Goal: Task Accomplishment & Management: Complete application form

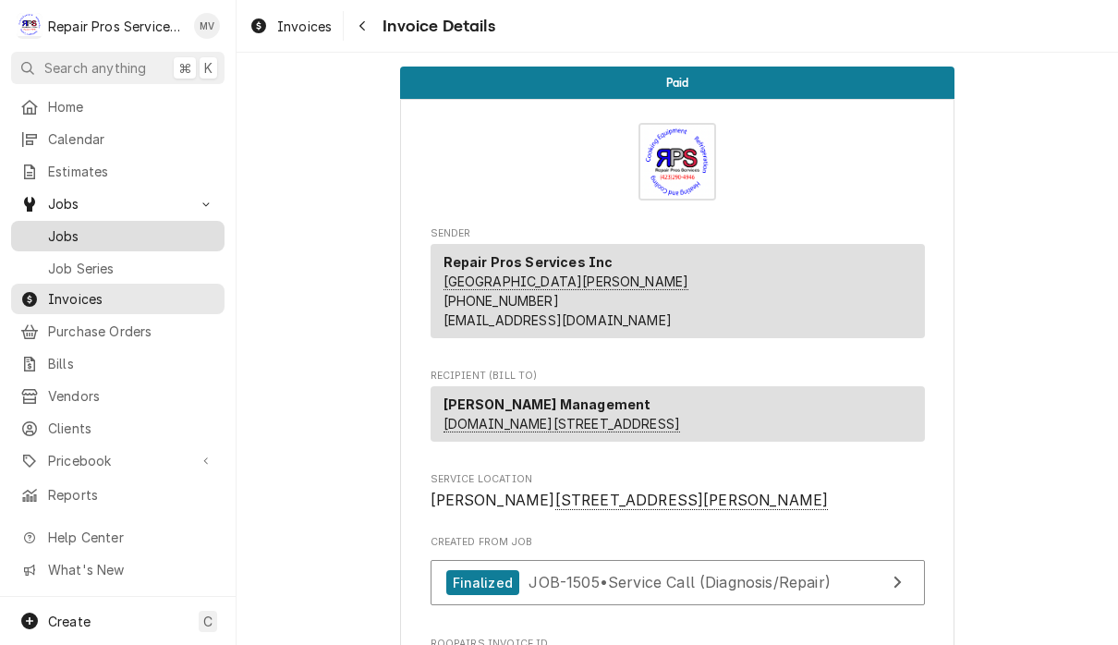
click at [95, 238] on span "Jobs" at bounding box center [131, 235] width 167 height 19
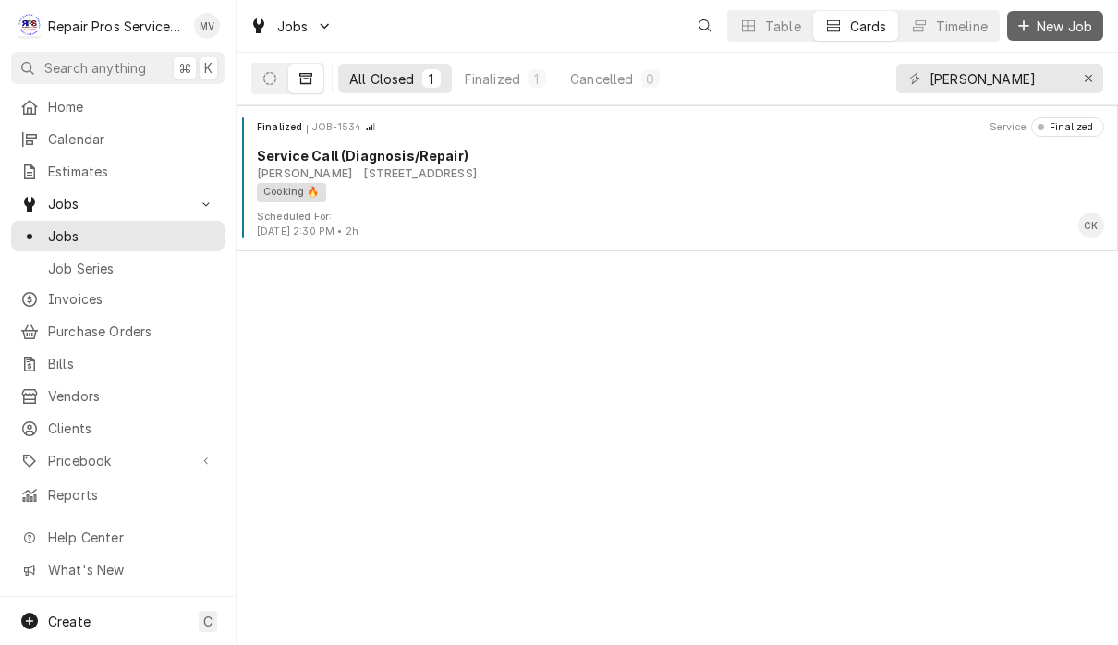
click at [1059, 22] on span "New Job" at bounding box center [1064, 26] width 63 height 19
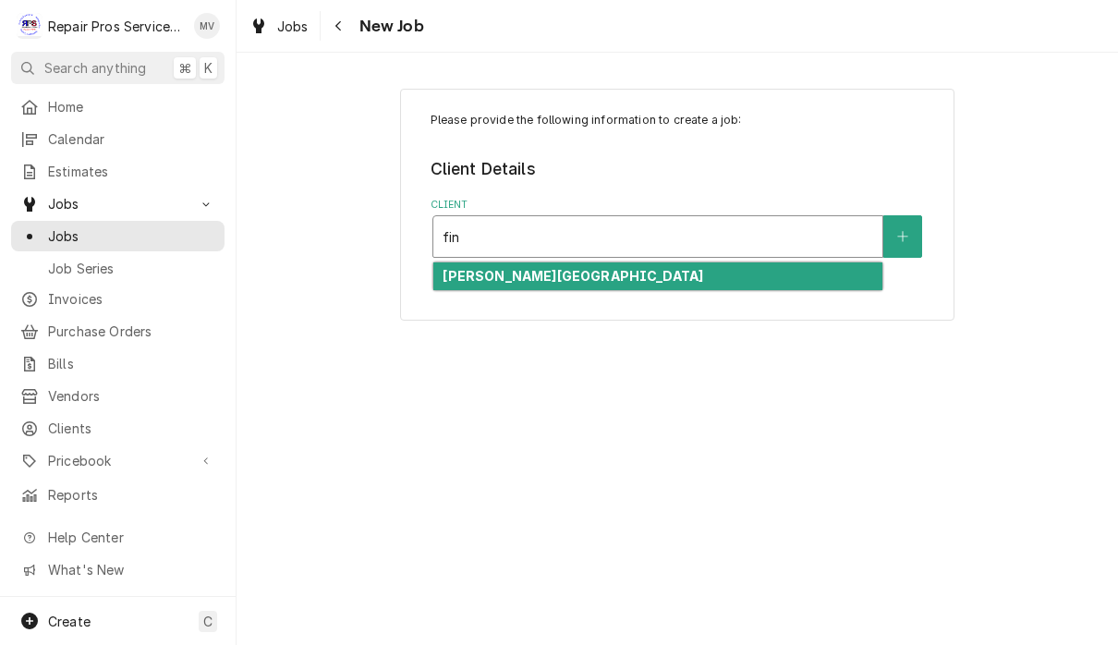
click at [550, 269] on div "Finley Stadium" at bounding box center [657, 276] width 449 height 29
type input "fin"
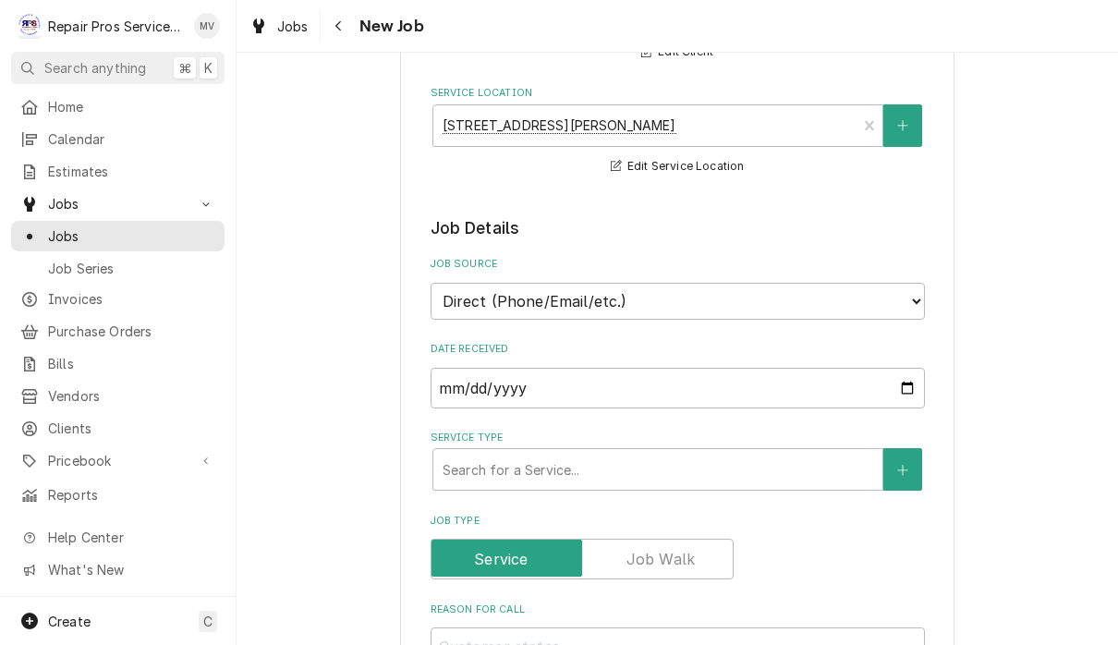
scroll to position [224, 0]
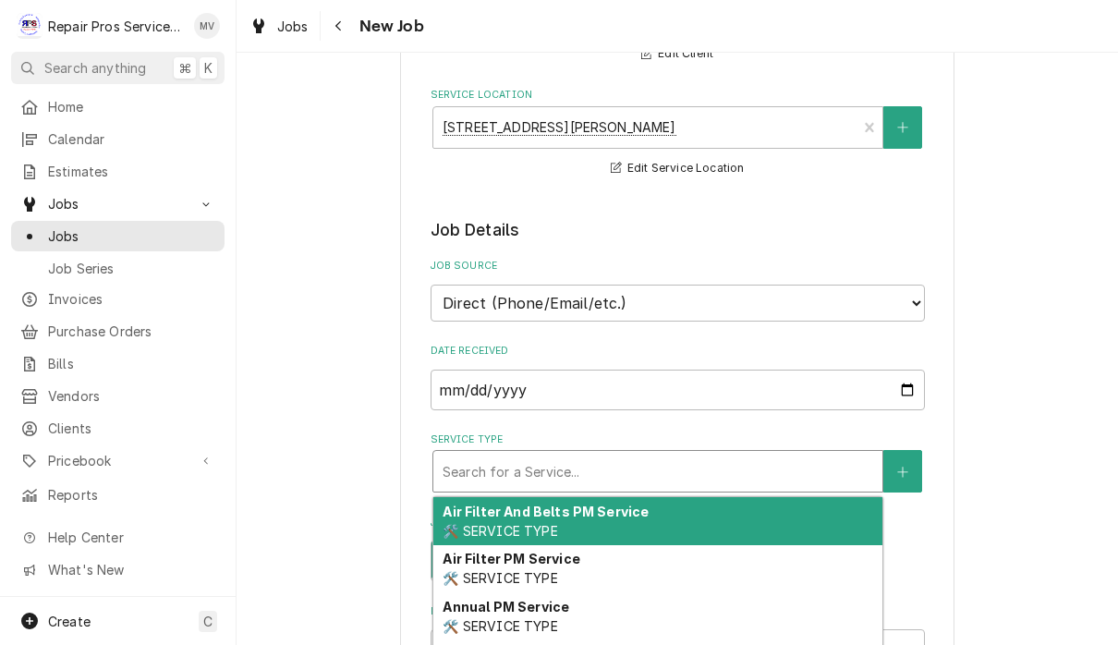
type textarea "x"
type input "d"
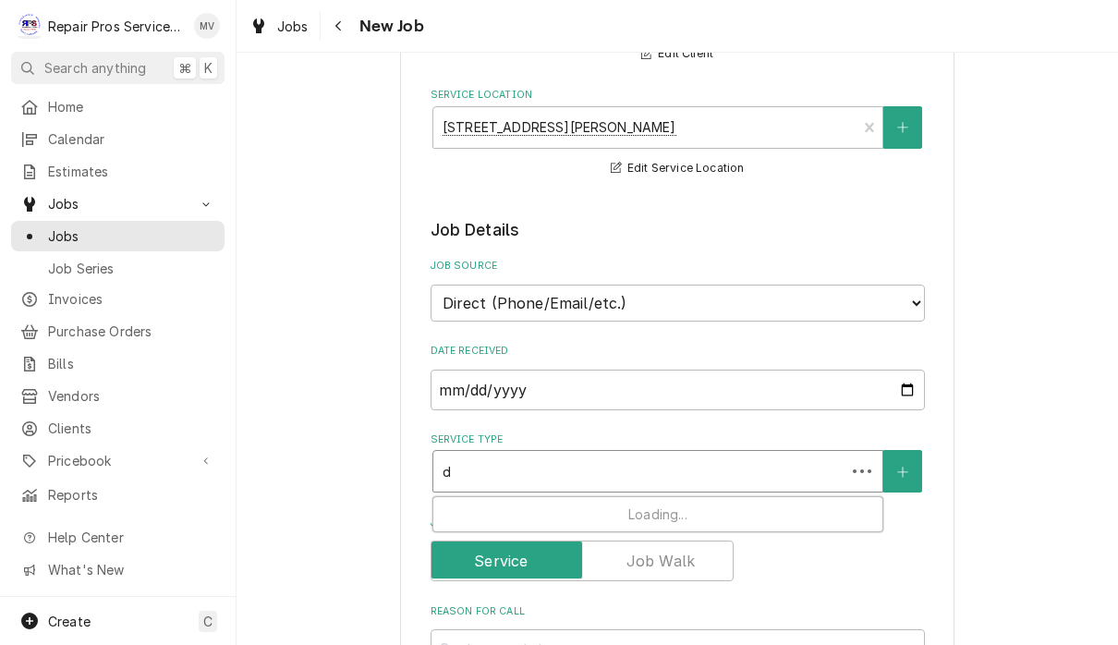
type textarea "x"
type input "di"
type textarea "x"
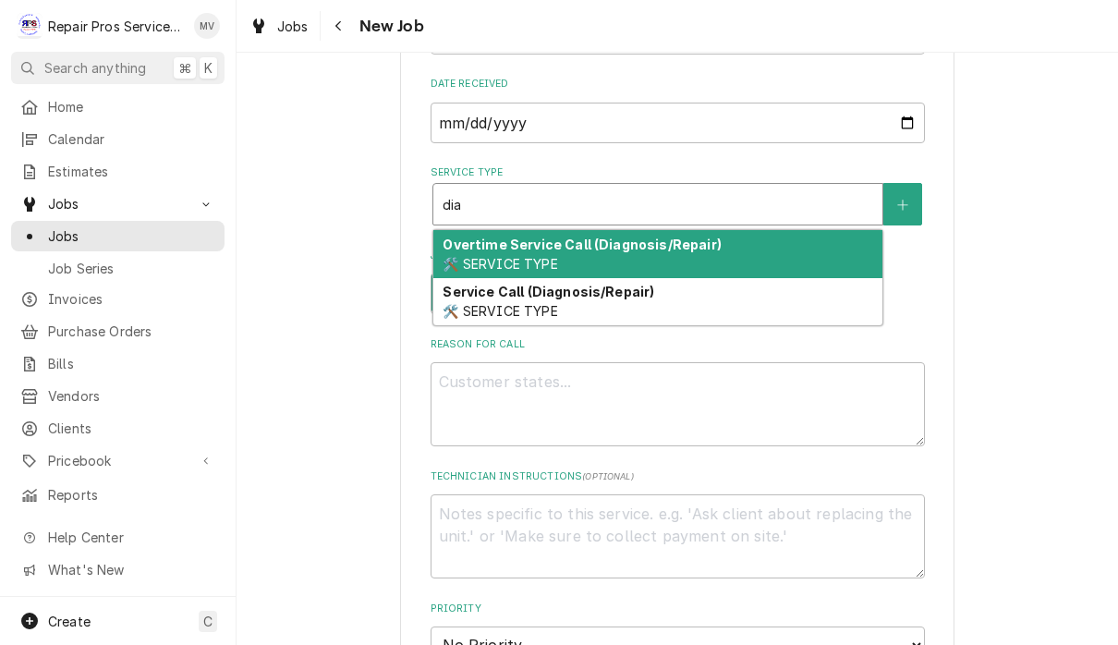
scroll to position [524, 0]
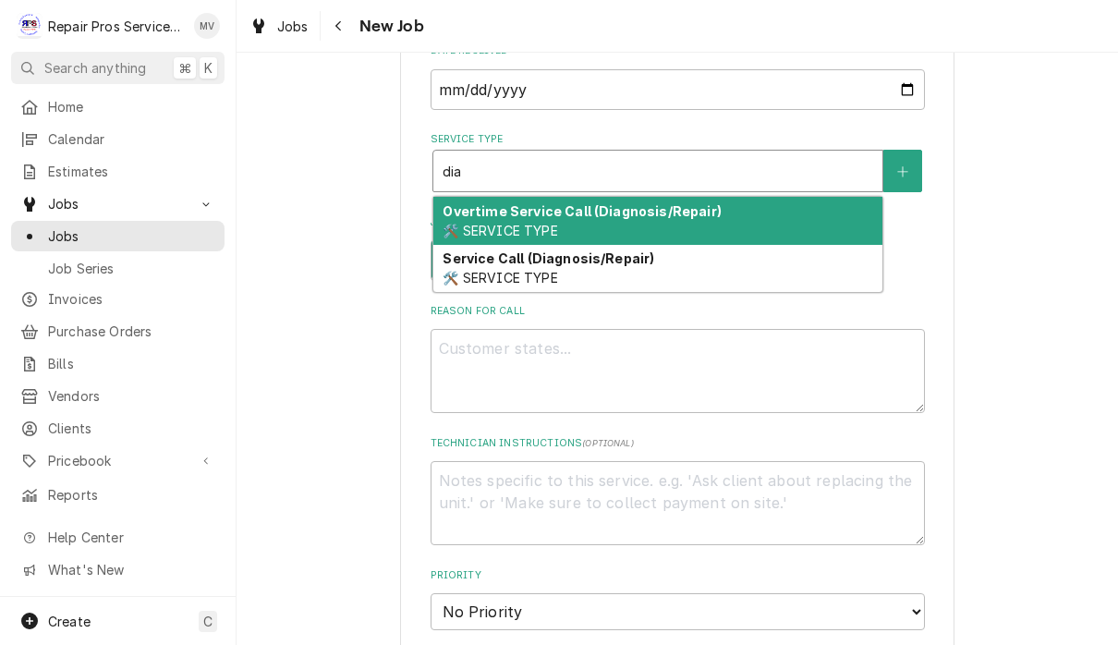
click at [599, 264] on div "Service Call (Diagnosis/Repair) 🛠️ SERVICE TYPE" at bounding box center [657, 269] width 449 height 48
type input "dia"
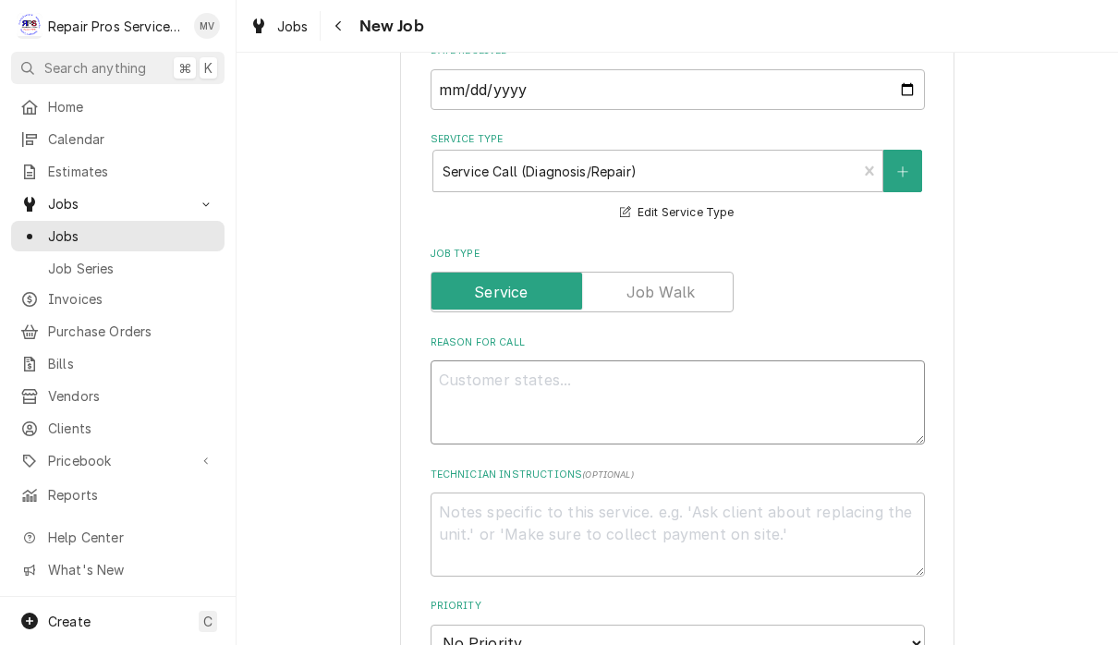
click at [491, 361] on textarea "Reason For Call" at bounding box center [678, 402] width 494 height 84
type textarea "x"
type textarea "P"
type textarea "x"
type textarea "Pa"
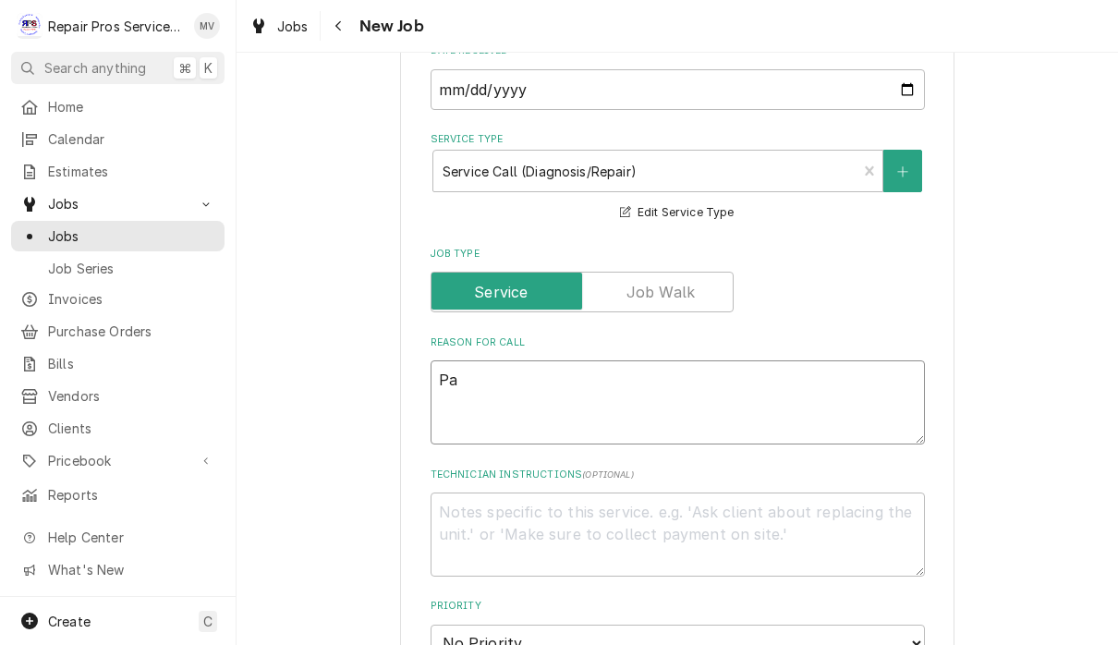
type textarea "x"
type textarea "Pav"
type textarea "x"
type textarea "Pavi"
type textarea "x"
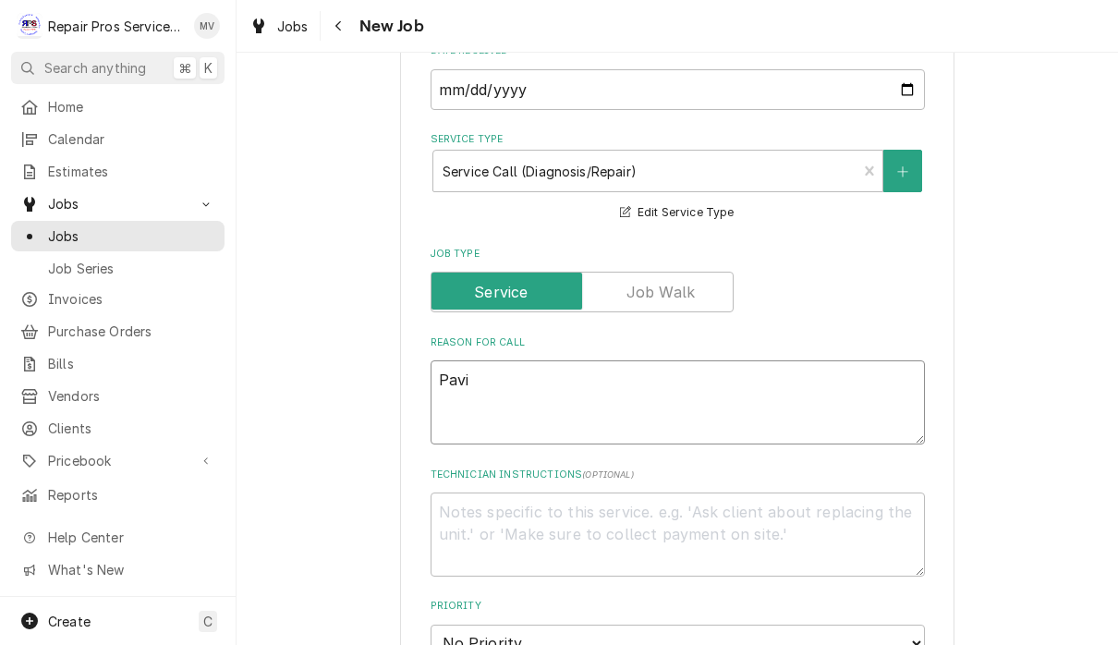
type textarea "Pavil"
type textarea "x"
type textarea "Pavili"
type textarea "x"
type textarea "Pavilio"
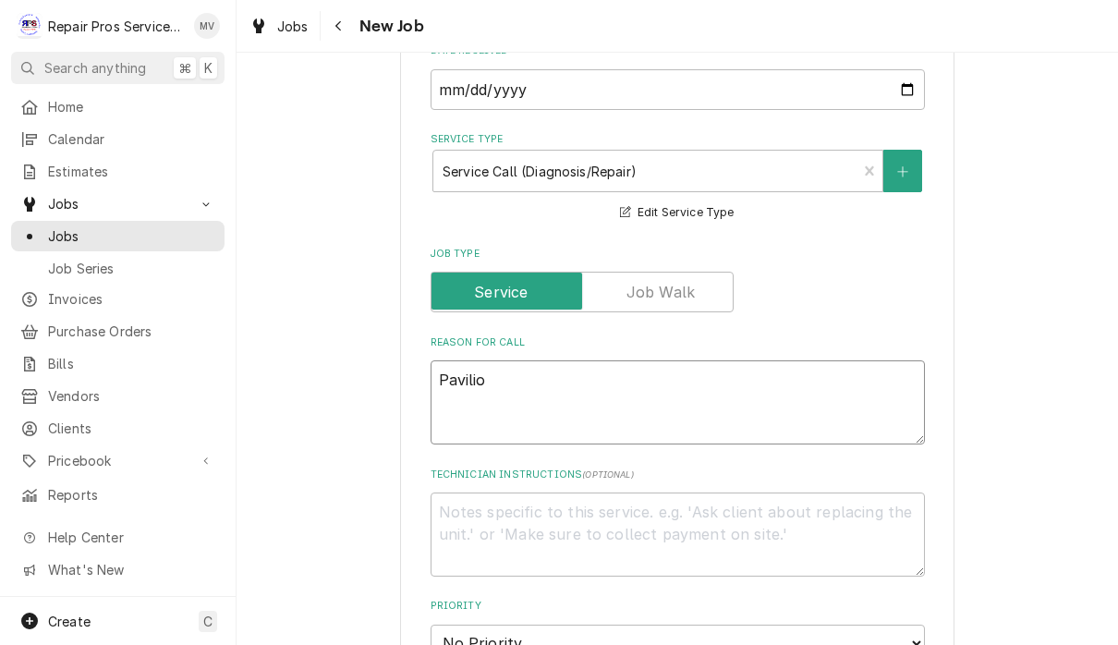
type textarea "x"
type textarea "Pavilion"
type textarea "x"
type textarea "Pavilion"
type textarea "x"
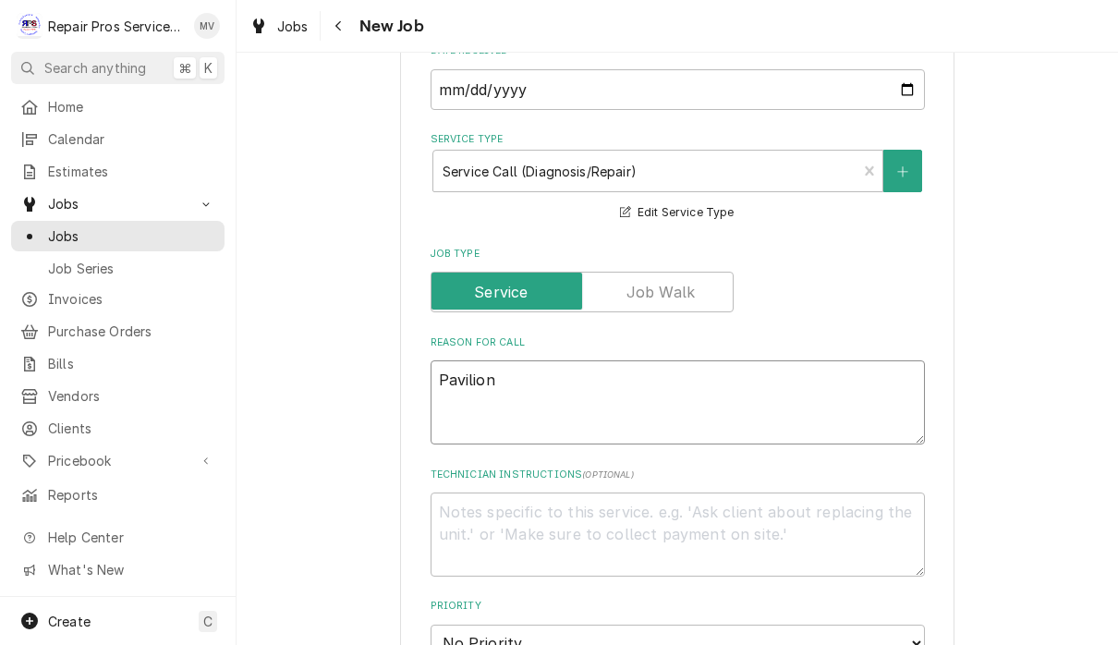
type textarea "Pavilion s"
type textarea "x"
type textarea "Pavilion st"
type textarea "x"
type textarea "Pavilion stor"
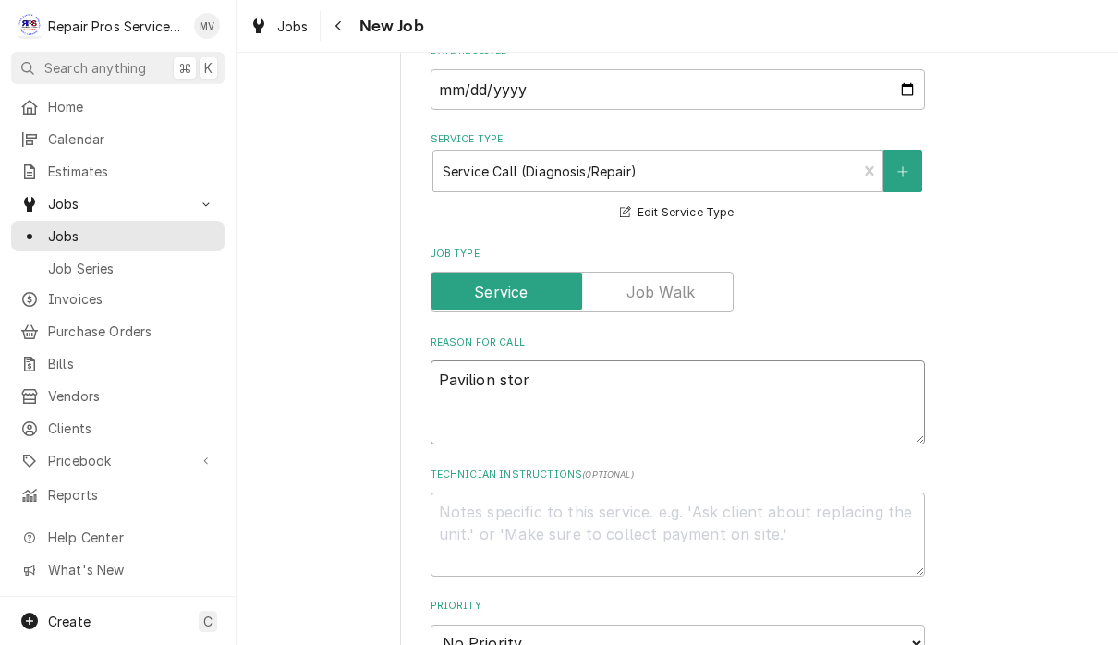
type textarea "x"
type textarea "Pavilion stora"
type textarea "x"
type textarea "Pavilion storag"
type textarea "x"
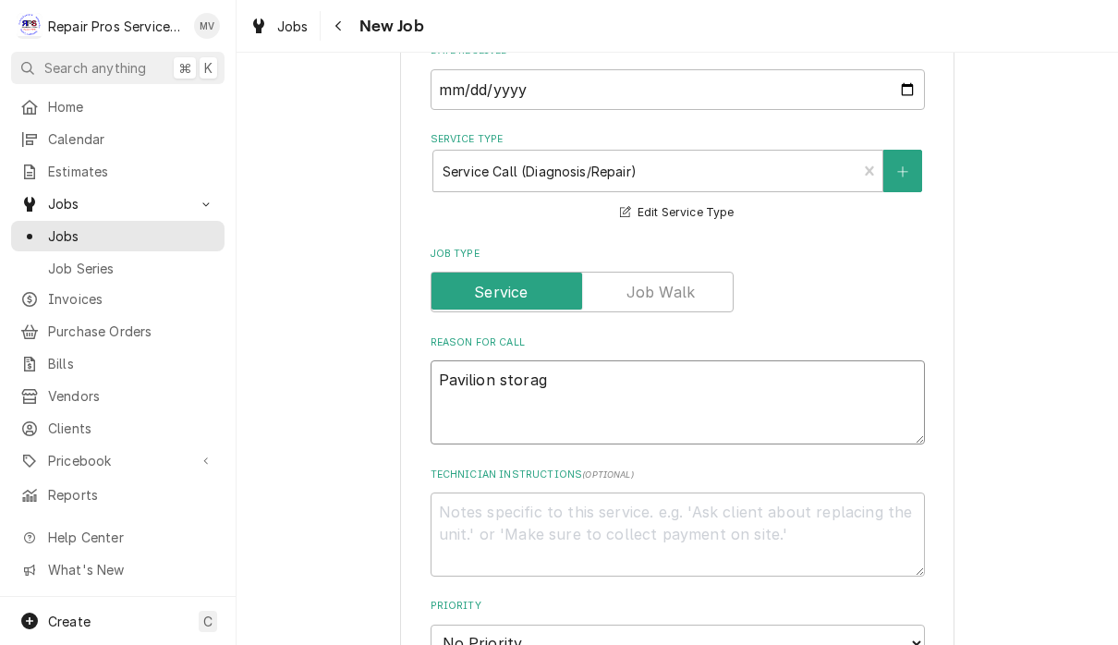
type textarea "Pavilion storage"
type textarea "x"
type textarea "Pavilion storage"
type textarea "x"
type textarea "Pavilion storage d"
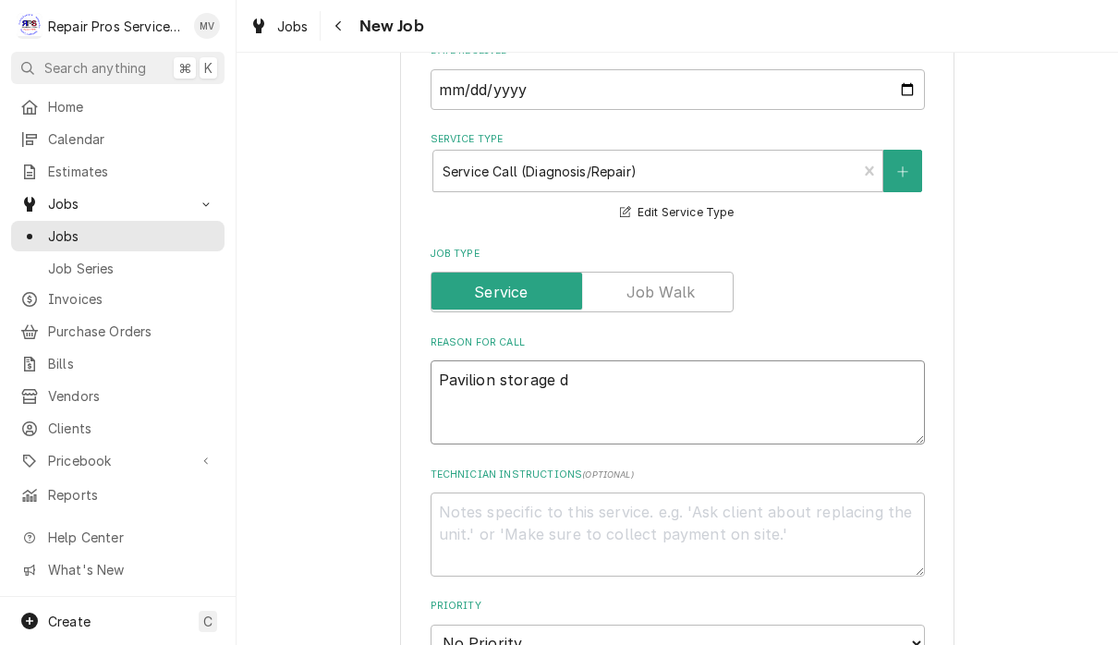
type textarea "x"
type textarea "Pavilion storage do"
type textarea "x"
type textarea "Pavilion storage doo"
type textarea "x"
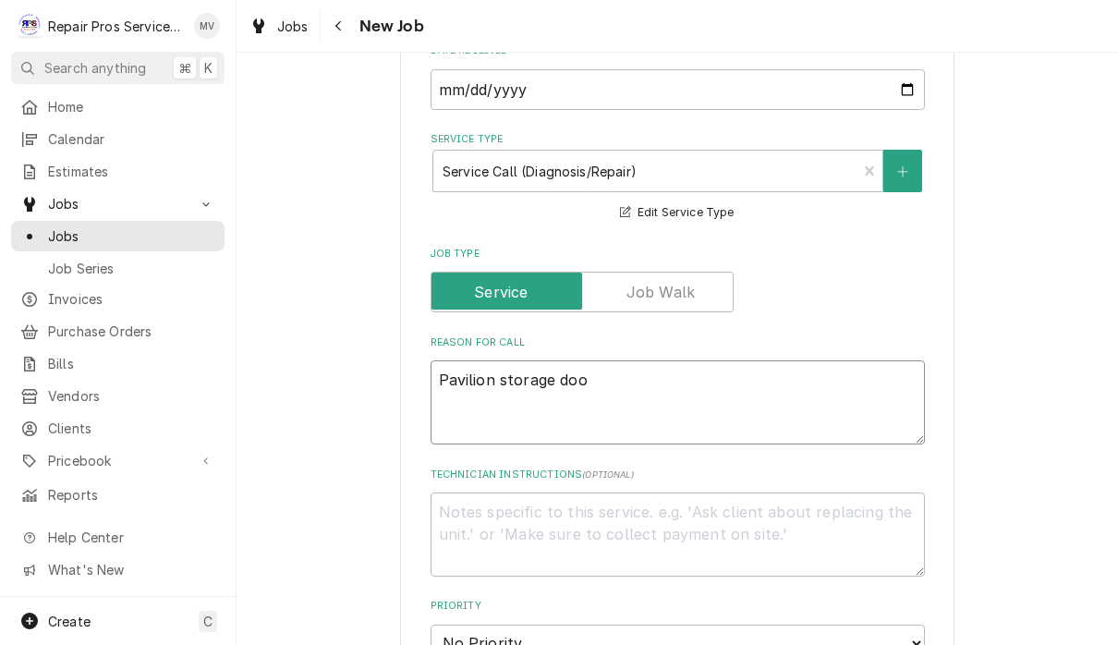
type textarea "Pavilion storage door"
type textarea "x"
type textarea "Pavilion storage door"
type textarea "x"
type textarea "Pavilion storage door l"
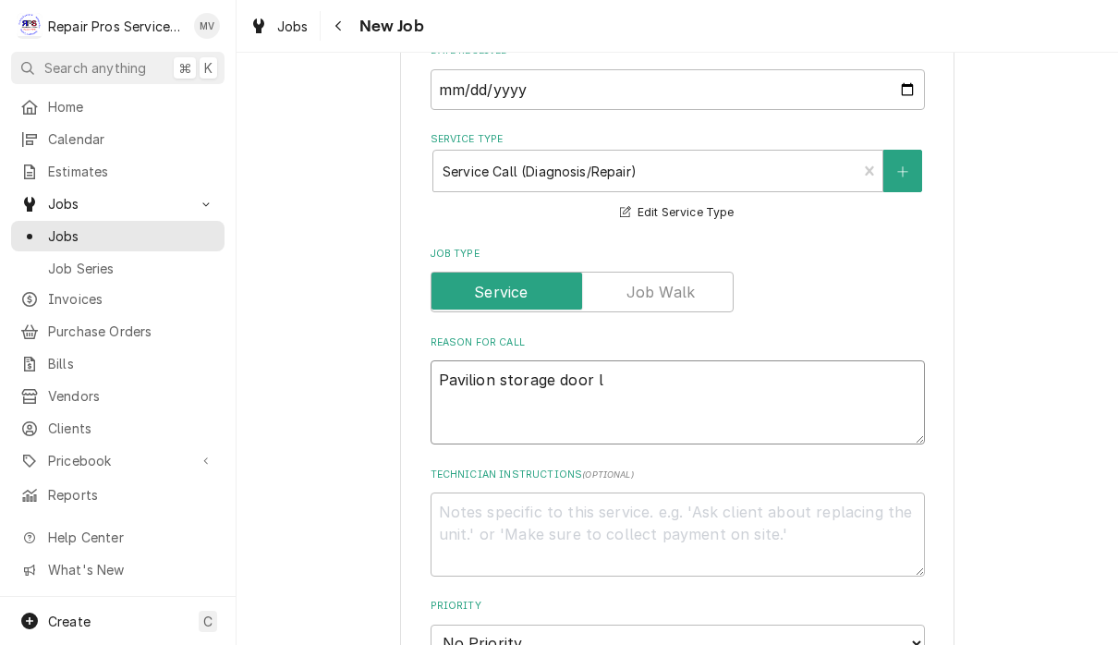
type textarea "x"
type textarea "Pavilion storage door la"
type textarea "x"
type textarea "Pavilion storage door lat"
type textarea "x"
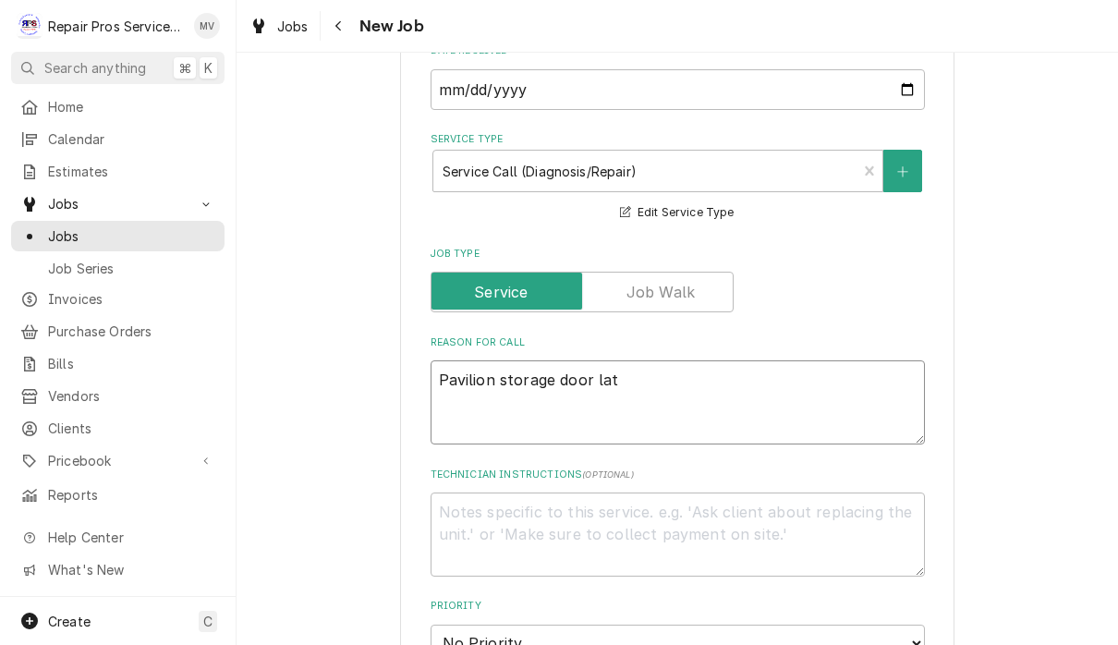
type textarea "Pavilion storage door latc"
type textarea "x"
type textarea "Pavilion storage door latch"
type textarea "x"
type textarea "Pavilion storage door latche"
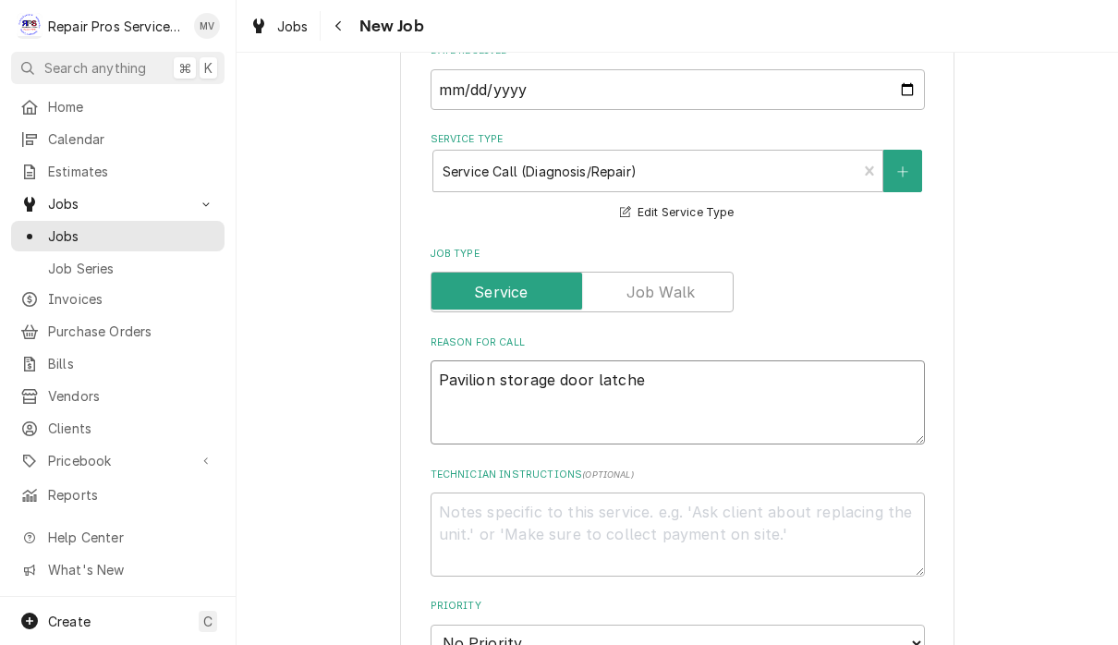
type textarea "x"
type textarea "Pavilion storage door latches"
type textarea "x"
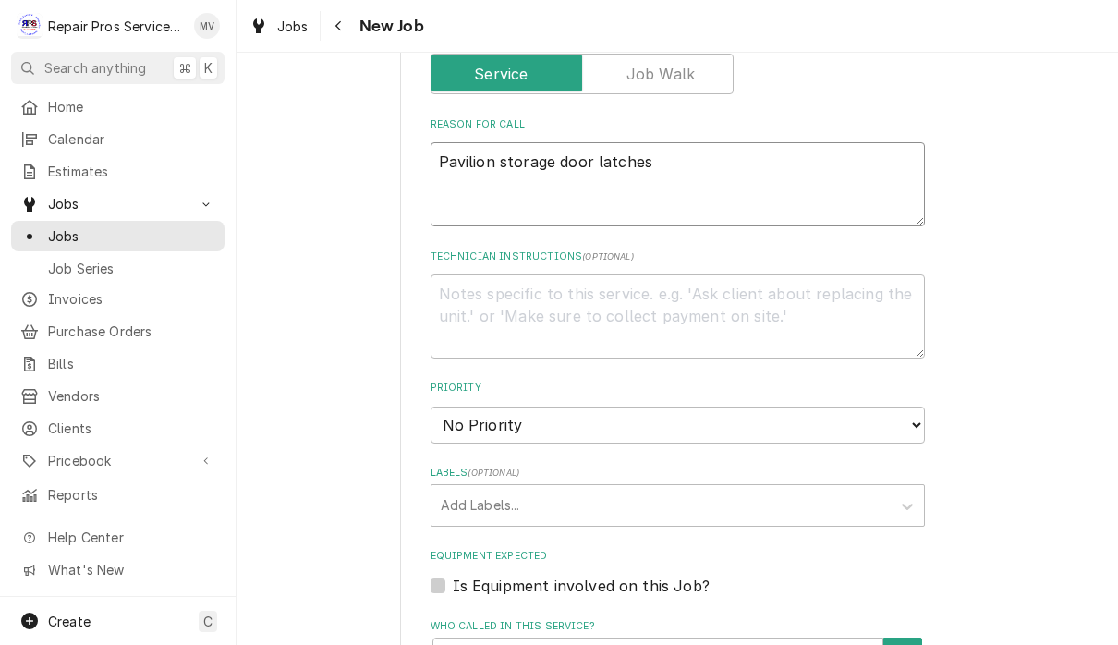
scroll to position [755, 0]
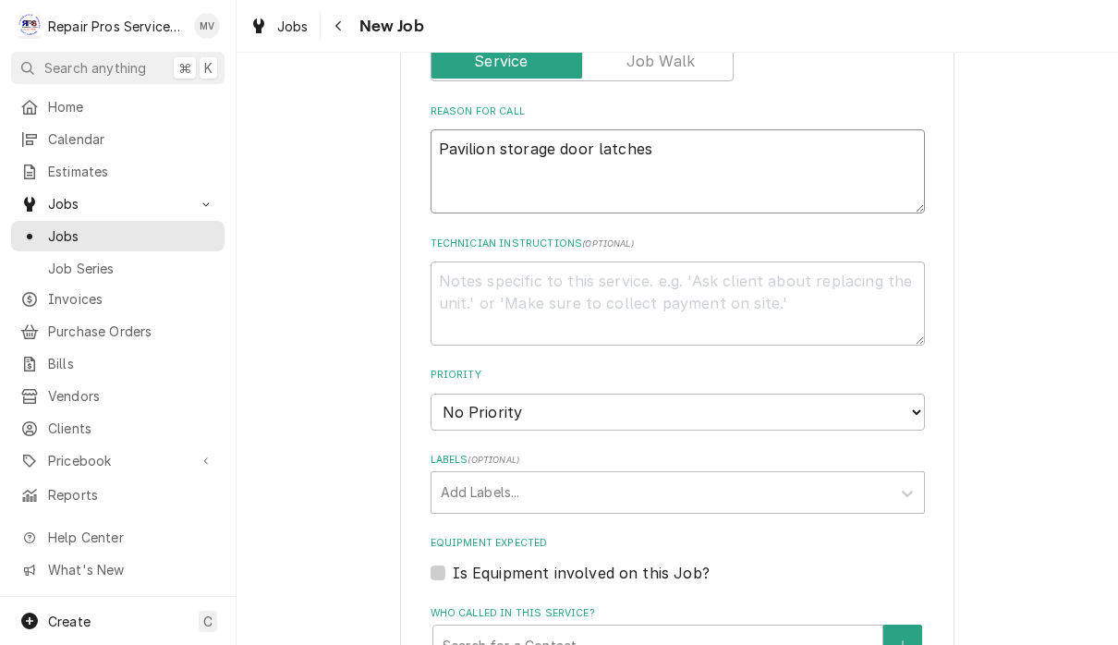
type textarea "Pavilion storage door latches"
click at [623, 394] on select "No Priority Urgent High Medium Low" at bounding box center [678, 412] width 494 height 37
select select "3"
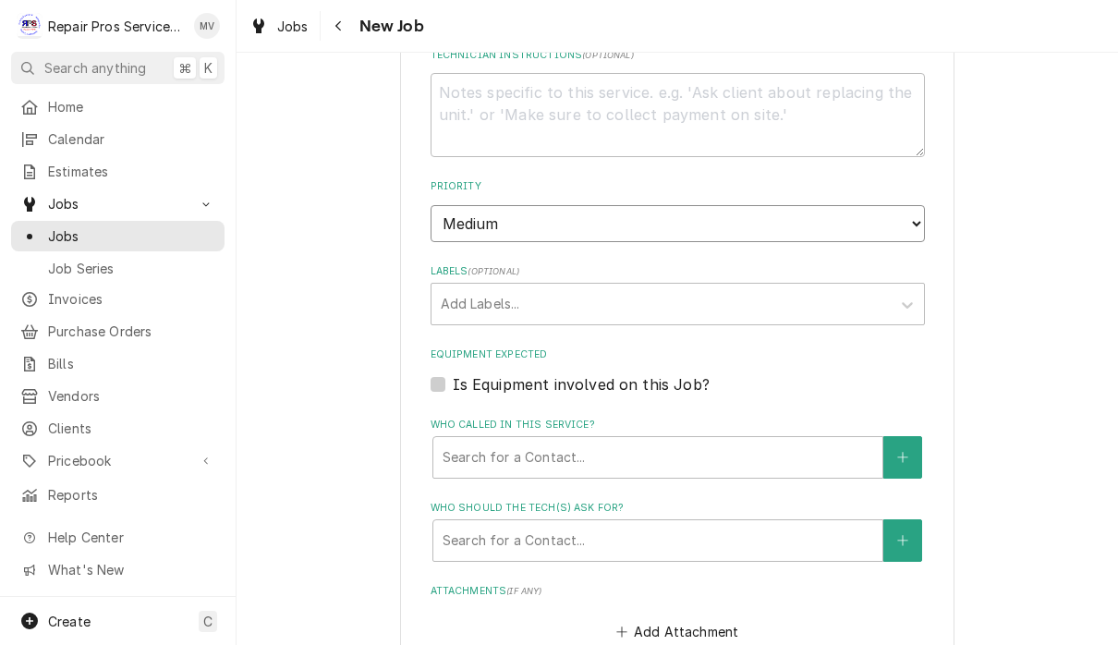
scroll to position [961, 0]
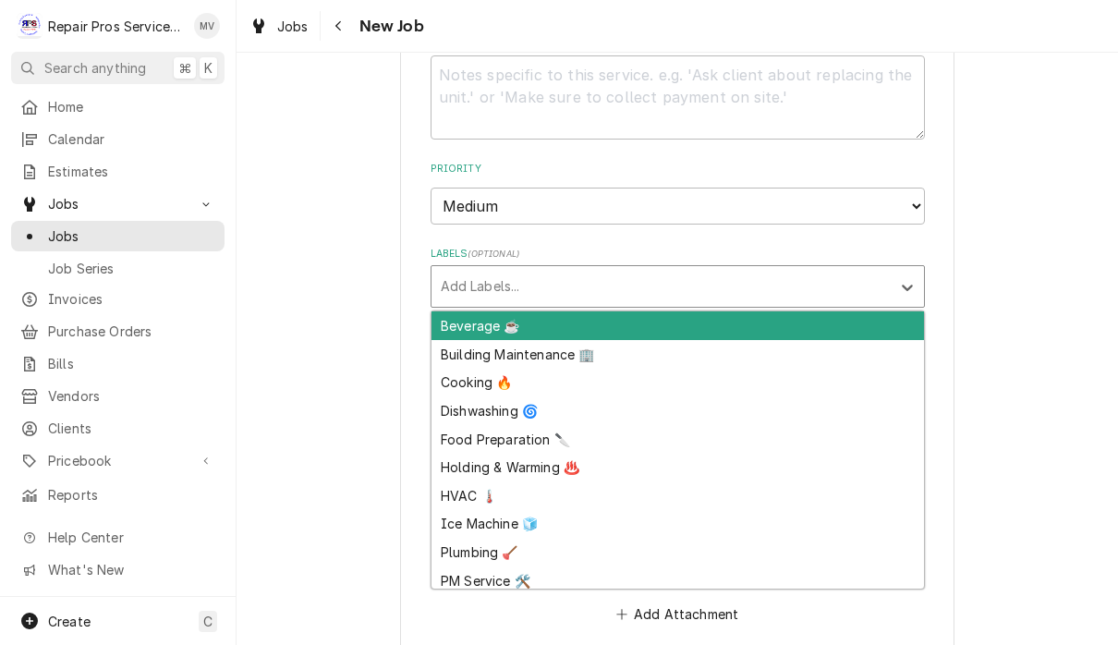
click at [531, 340] on div "Building Maintenance 🏢" at bounding box center [678, 354] width 493 height 29
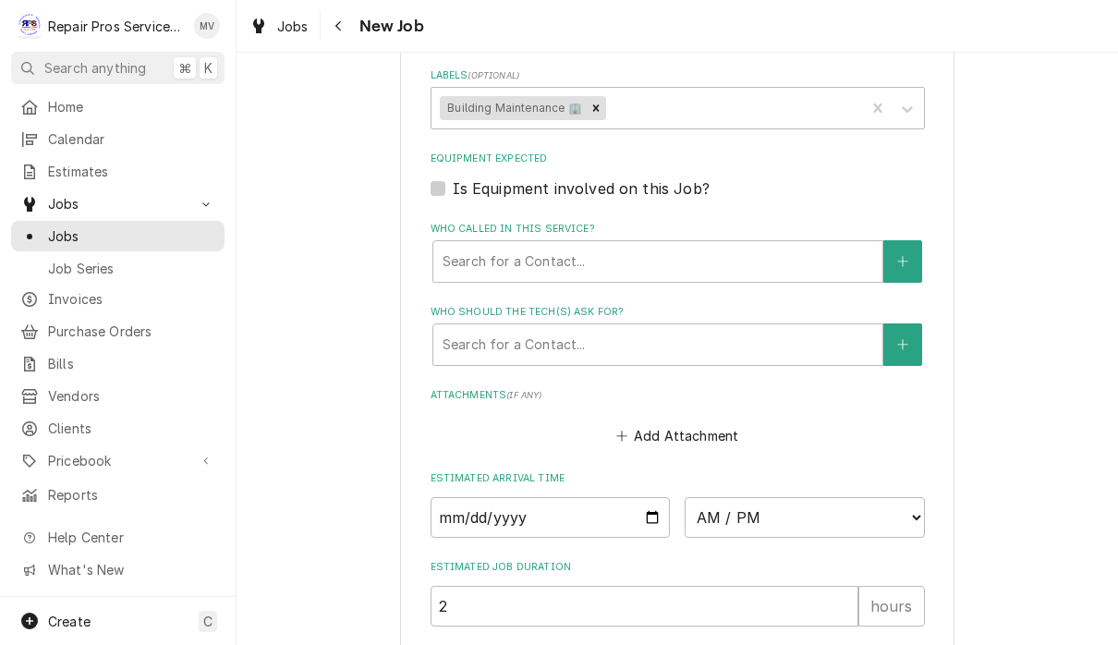
type textarea "x"
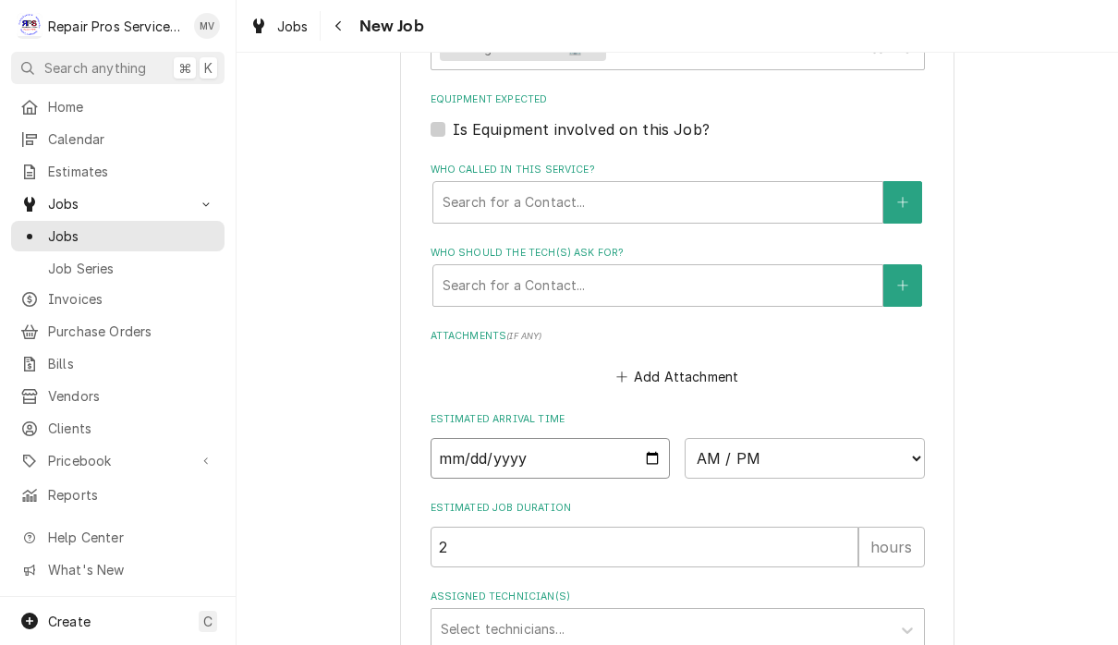
click at [577, 453] on input "Date" at bounding box center [551, 458] width 240 height 41
type input "2025-09-05"
type textarea "x"
type input "2025-09-09"
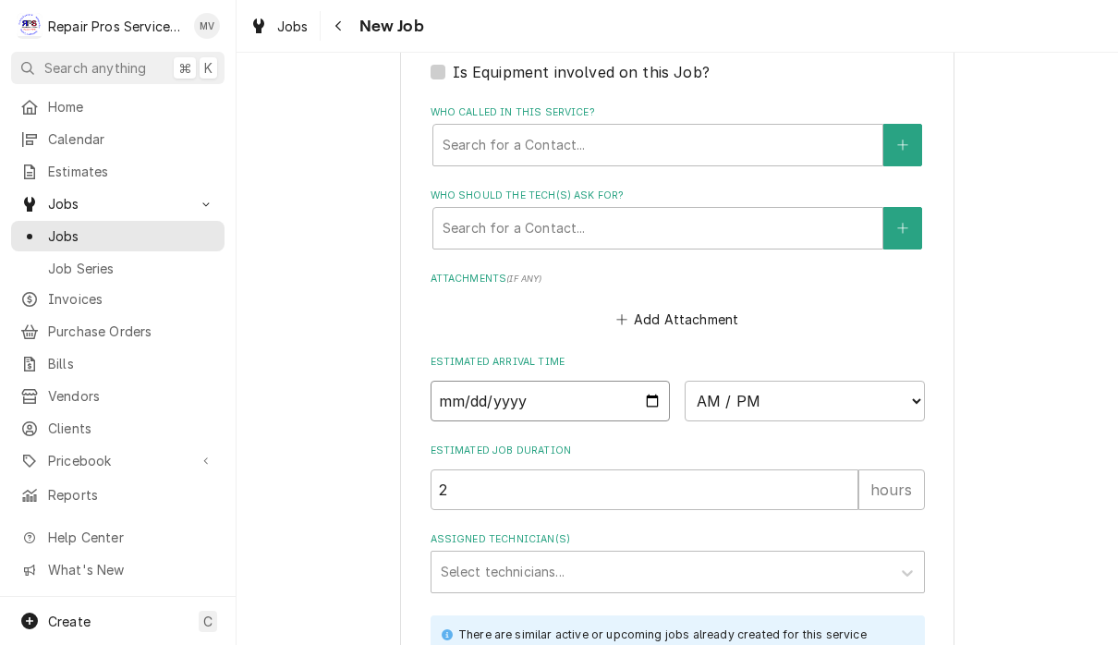
scroll to position [1255, 0]
click at [530, 389] on input "2025-09-09" at bounding box center [551, 402] width 240 height 41
type textarea "x"
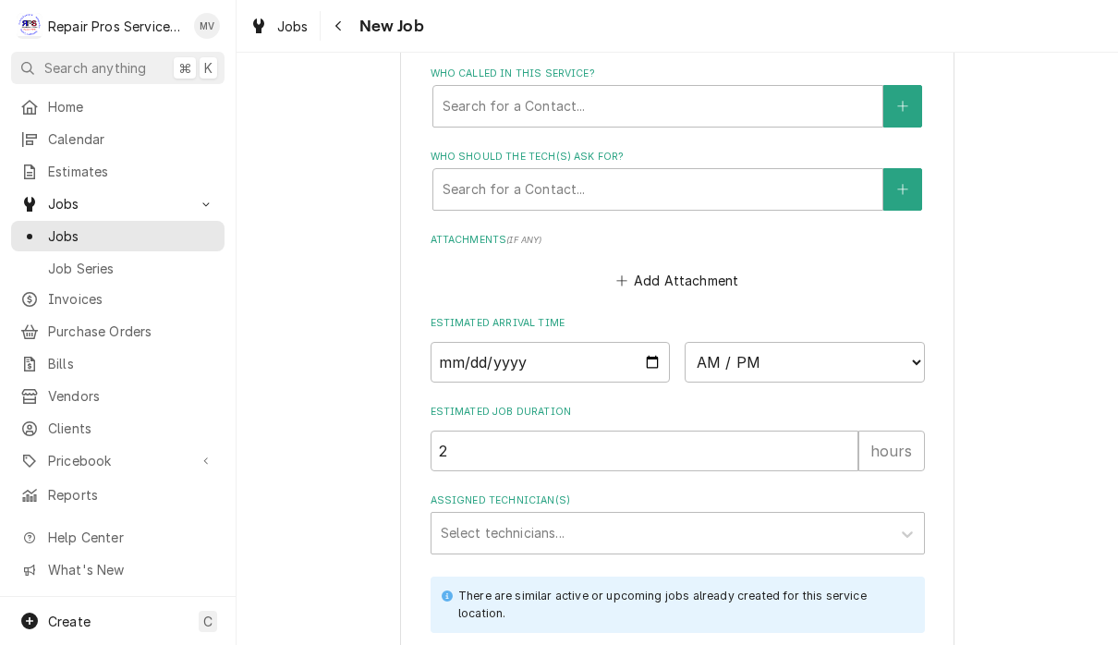
scroll to position [1422, 0]
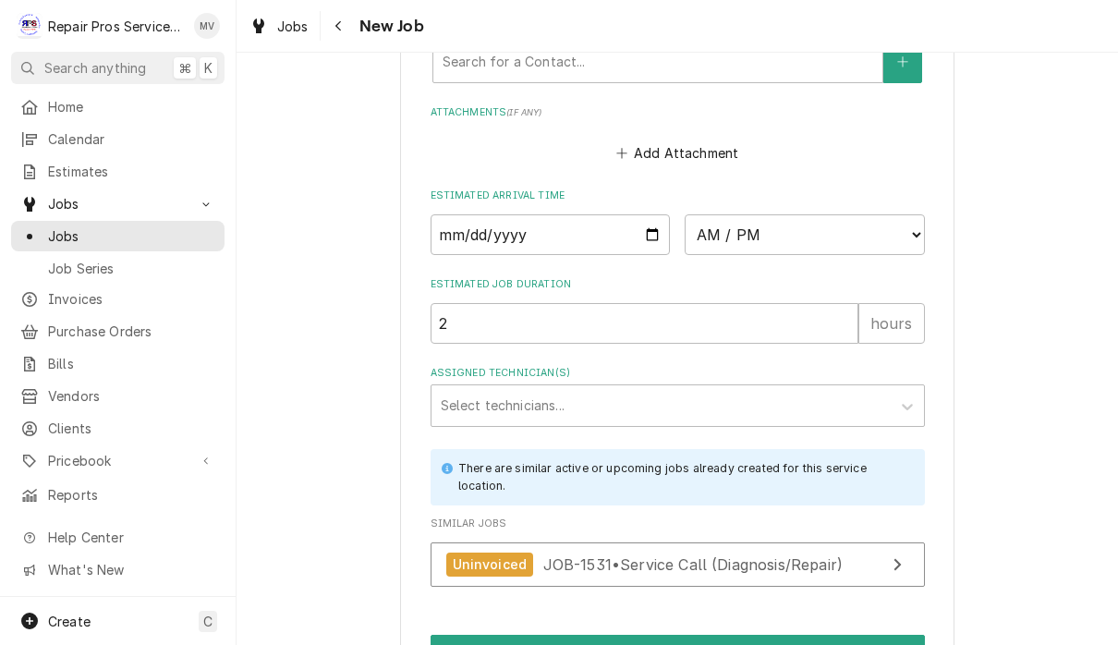
click at [713, 219] on select "AM / PM 6:00 AM 6:15 AM 6:30 AM 6:45 AM 7:00 AM 7:15 AM 7:30 AM 7:45 AM 8:00 AM…" at bounding box center [805, 234] width 240 height 41
select select "08:30:00"
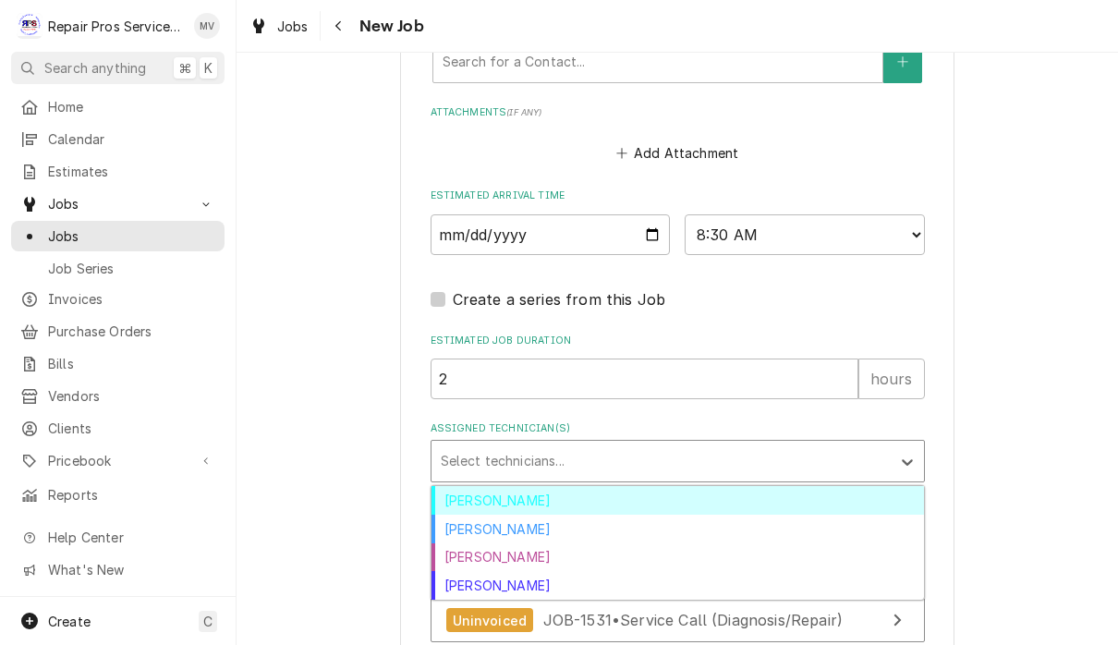
click at [526, 486] on div "Brian Volker" at bounding box center [678, 500] width 493 height 29
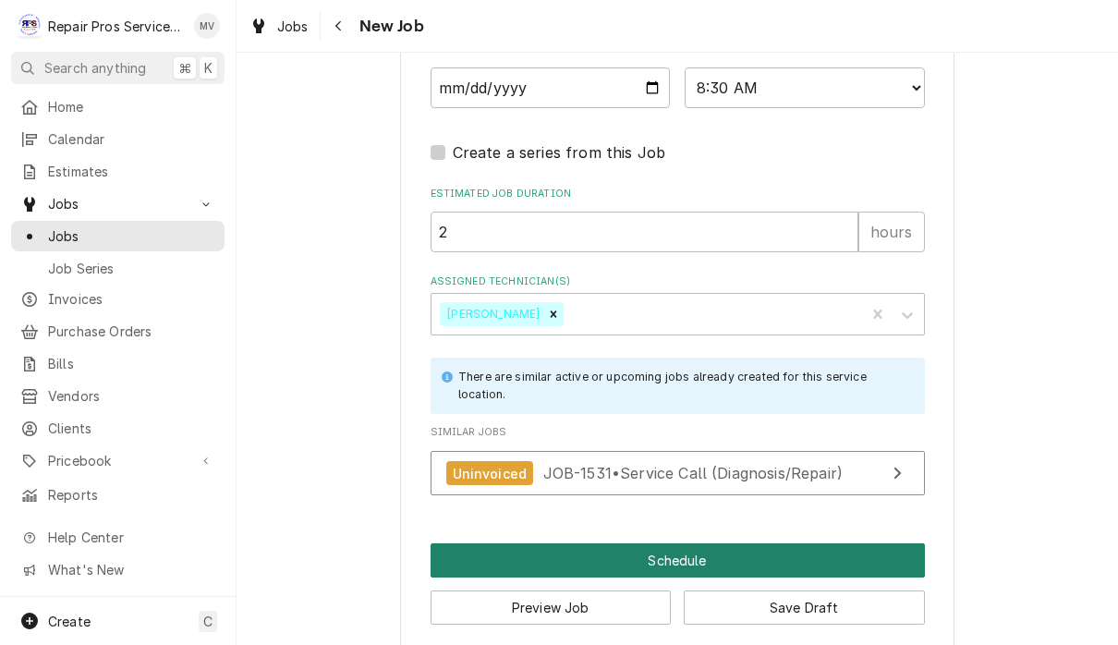
click at [701, 543] on button "Schedule" at bounding box center [678, 560] width 494 height 34
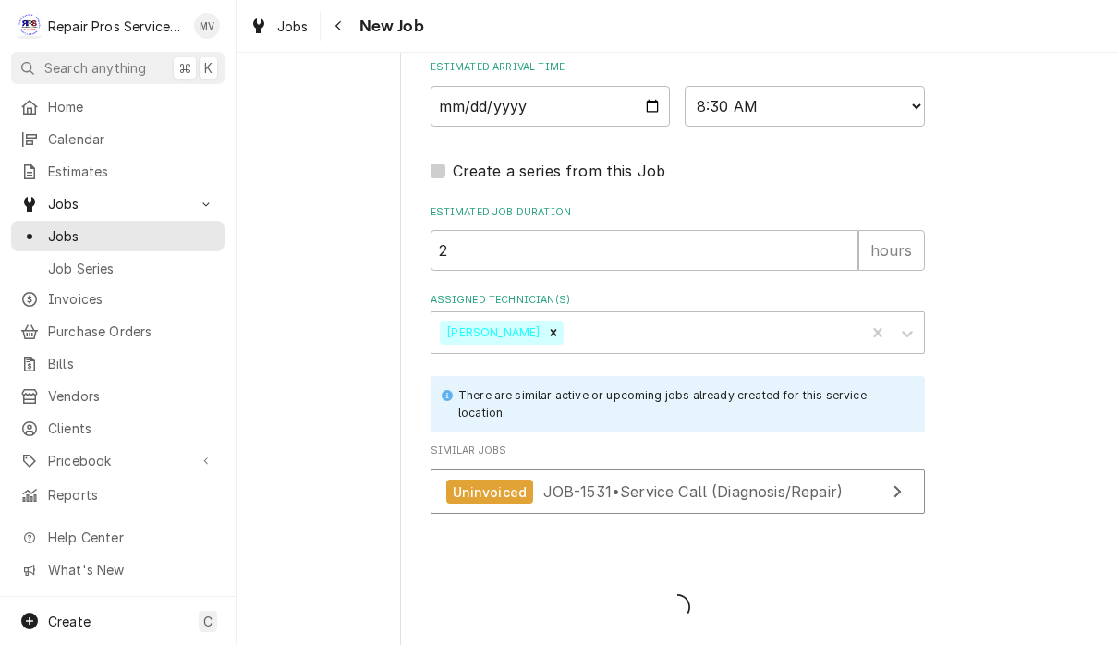
type textarea "x"
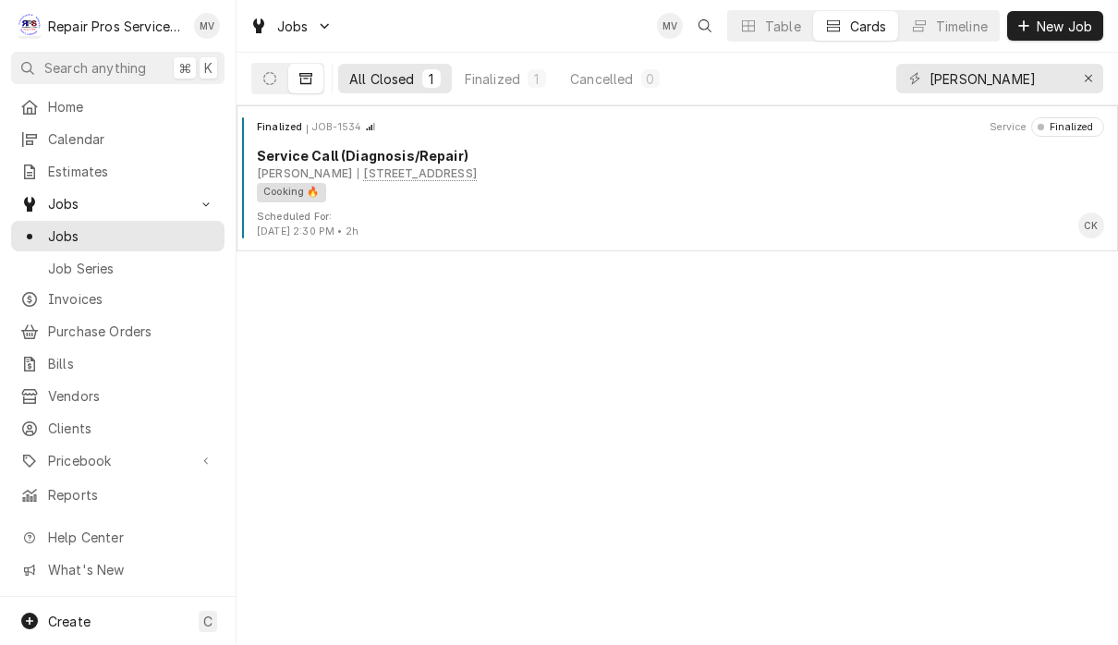
scroll to position [60, 190]
type input "[PERSON_NAME]"
click at [954, 33] on div "Timeline" at bounding box center [962, 26] width 52 height 19
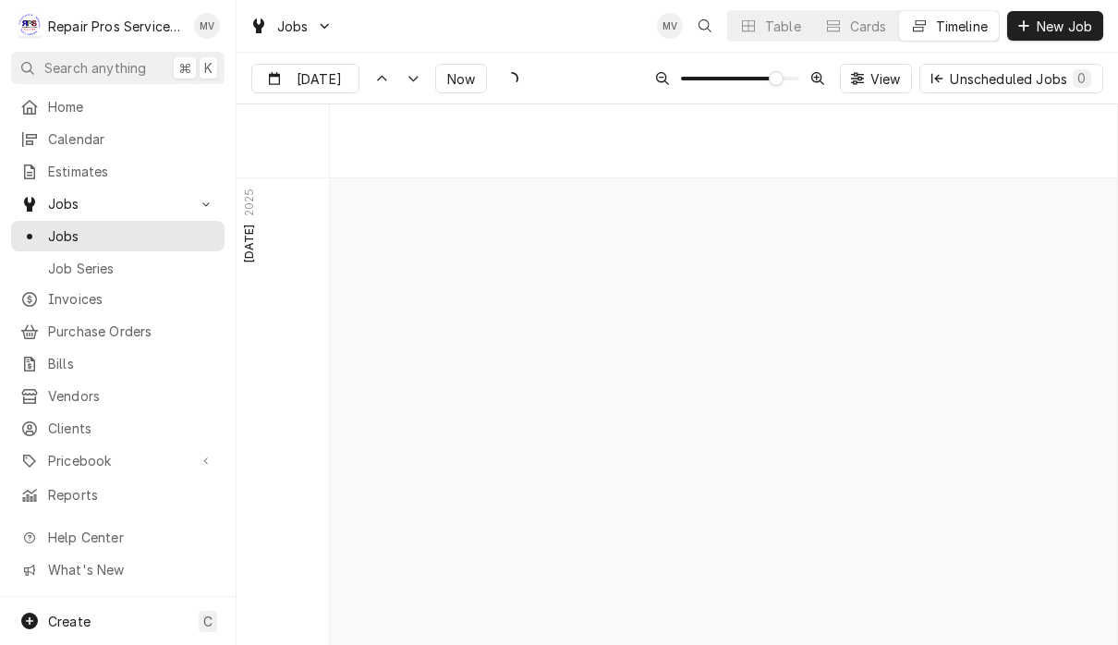
scroll to position [10027, 0]
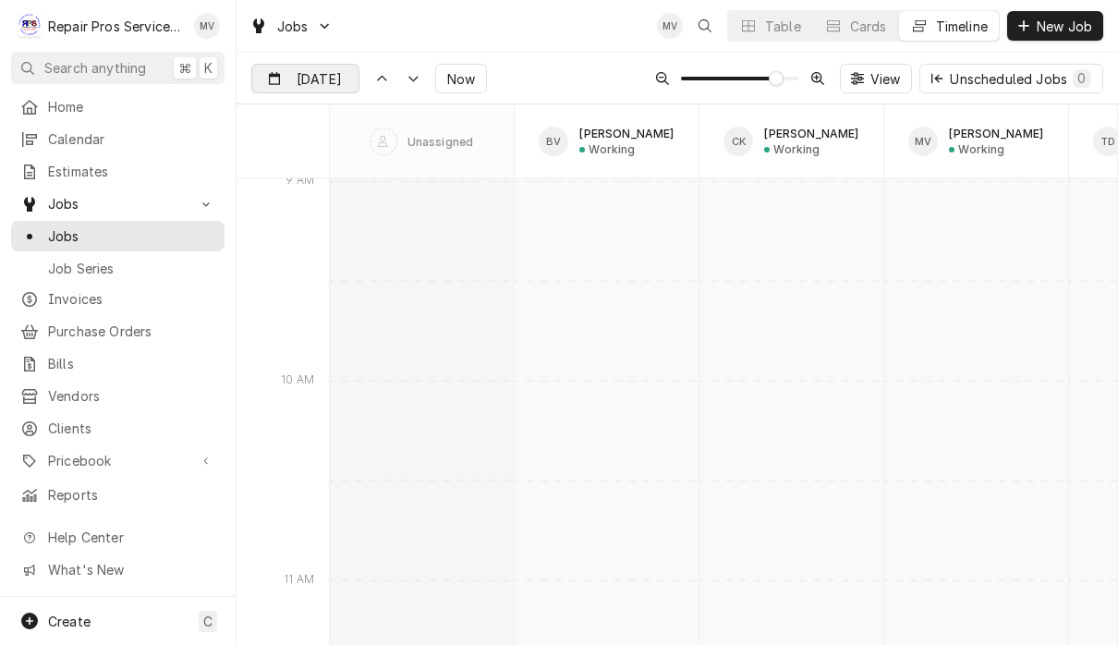
click at [333, 75] on div "Dynamic Content Wrapper" at bounding box center [346, 80] width 26 height 30
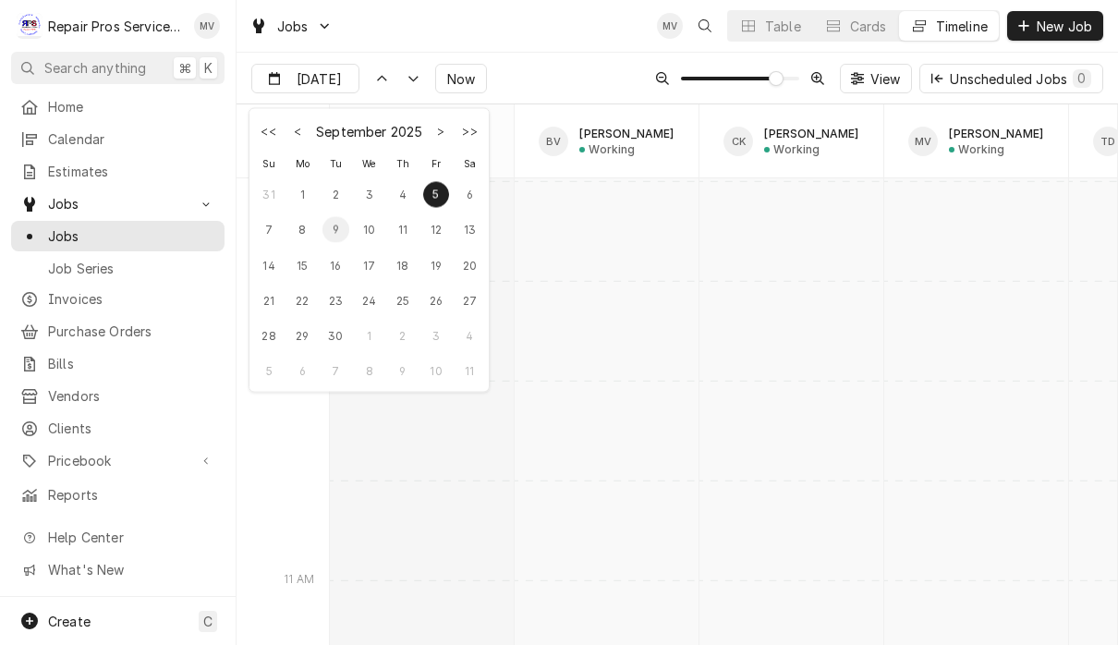
click at [336, 236] on div "9" at bounding box center [336, 229] width 26 height 26
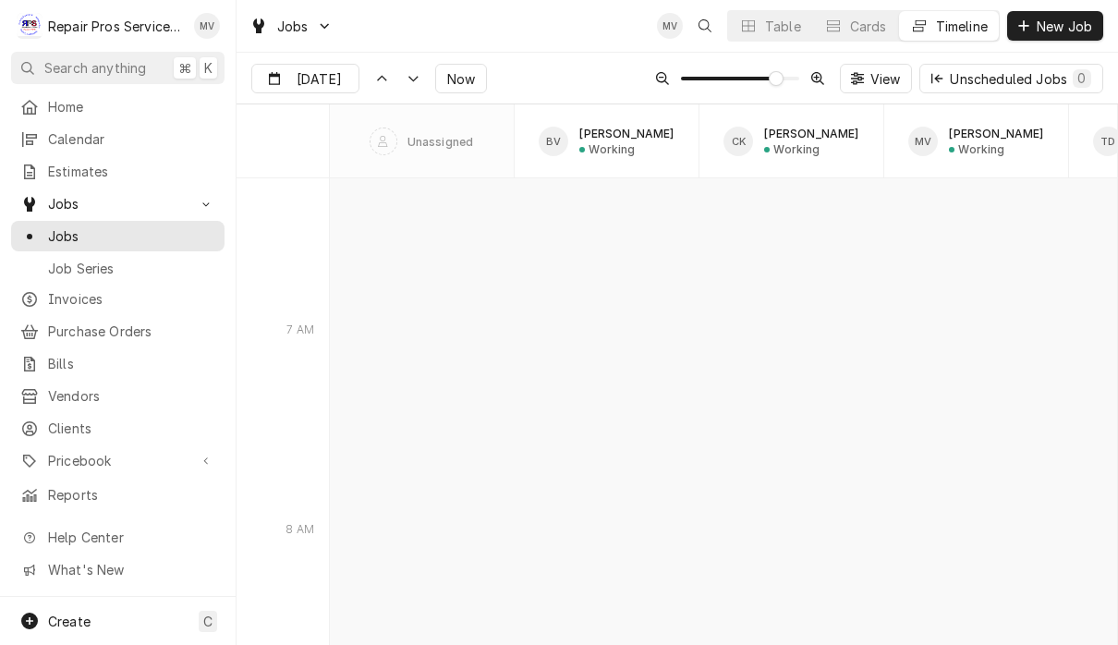
type input "Sep 9"
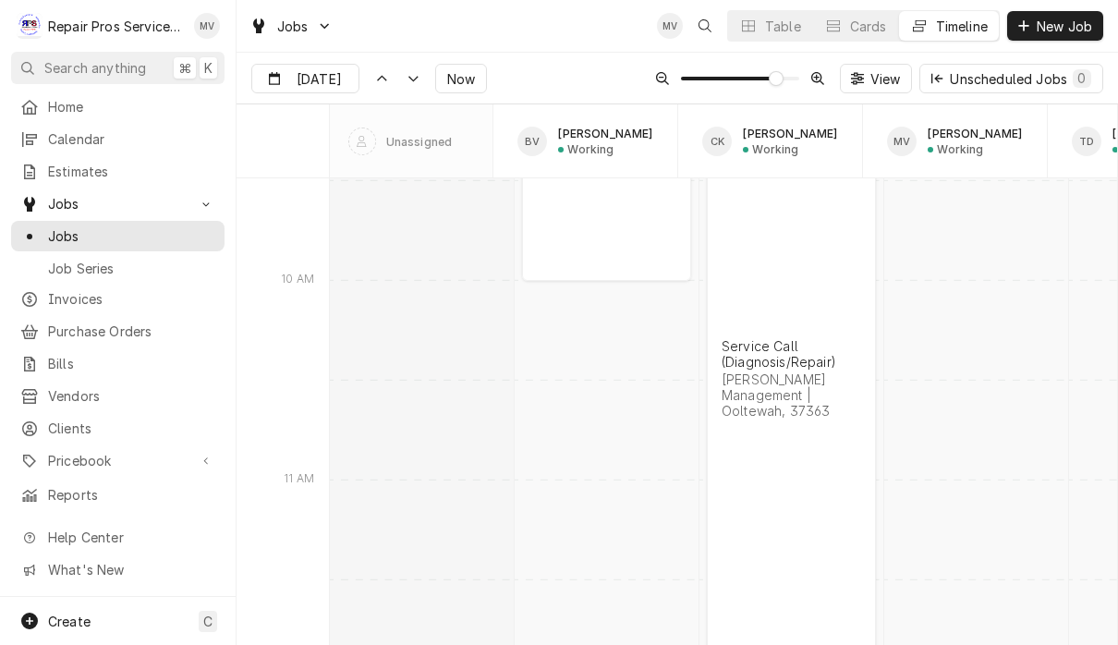
scroll to position [0, 22]
click at [81, 231] on span "Jobs" at bounding box center [131, 235] width 167 height 19
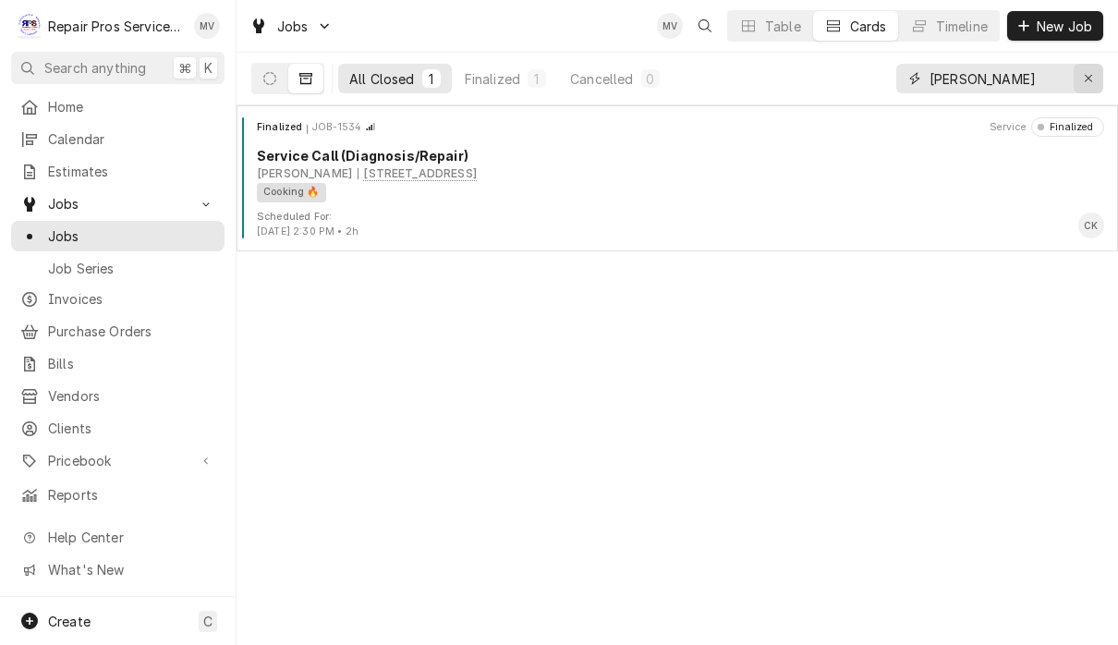
click at [1082, 86] on div "Erase input" at bounding box center [1088, 78] width 18 height 18
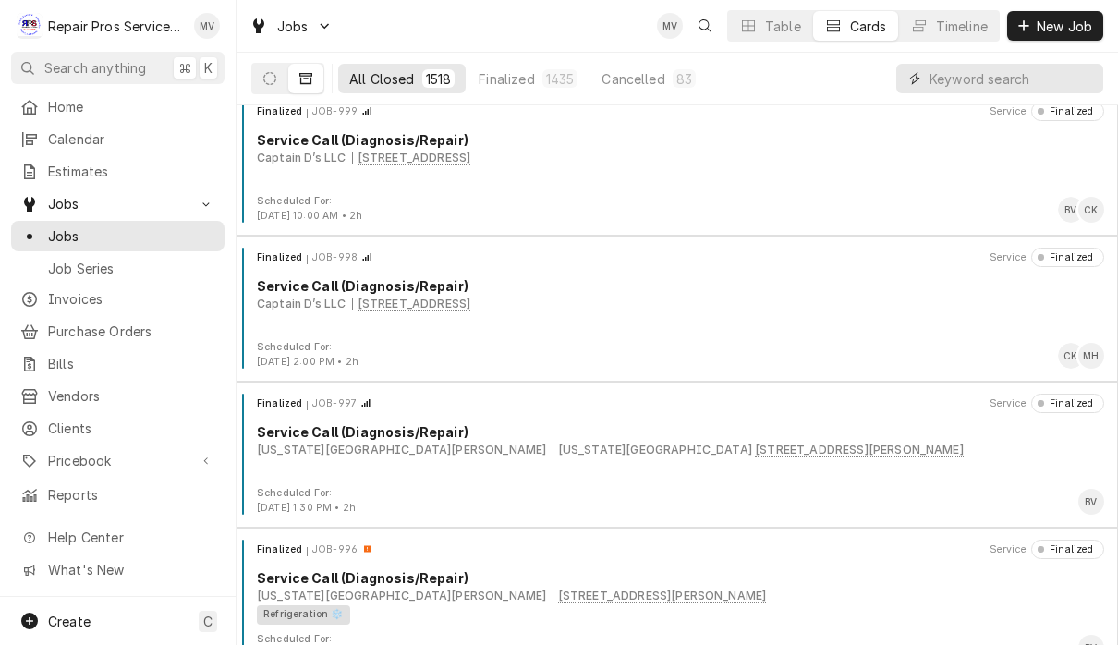
scroll to position [15, 0]
click at [123, 140] on span "Calendar" at bounding box center [131, 138] width 167 height 19
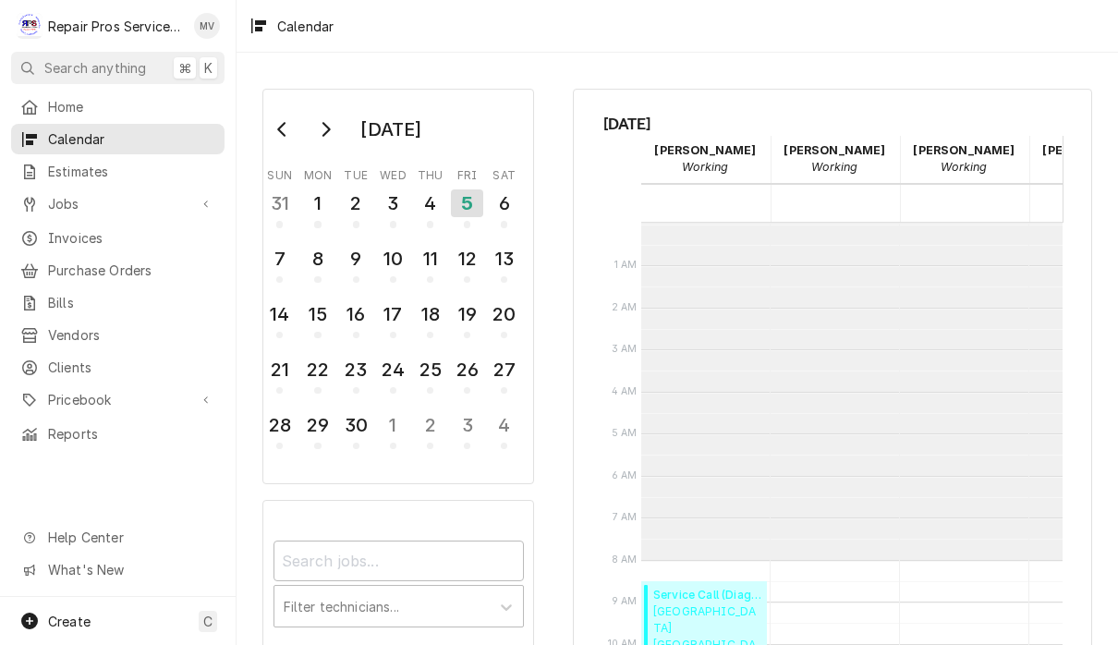
scroll to position [336, 0]
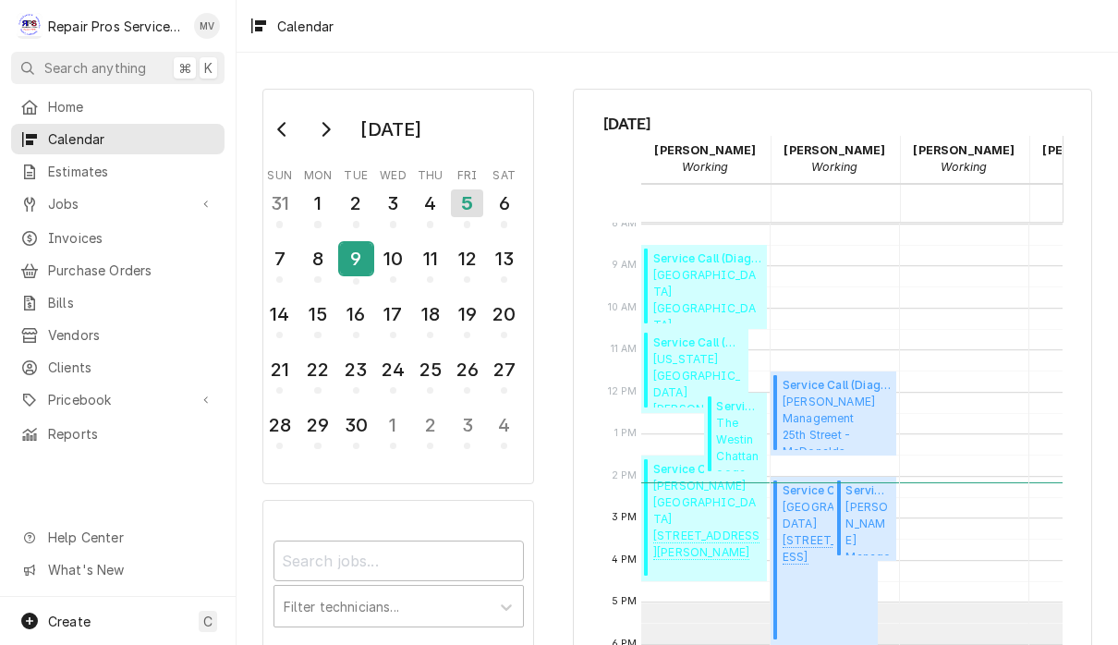
click at [358, 262] on div "9" at bounding box center [356, 258] width 32 height 31
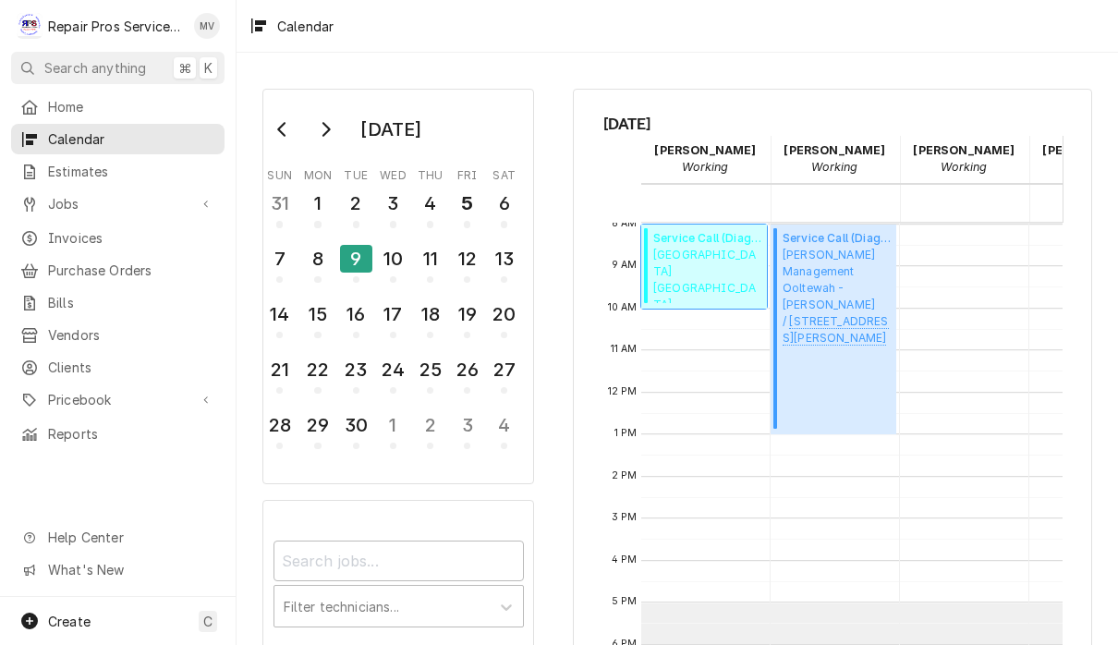
click at [713, 267] on span "[GEOGRAPHIC_DATA] [GEOGRAPHIC_DATA][PERSON_NAME]" at bounding box center [707, 275] width 108 height 56
click at [818, 341] on div "Service Call (Diagnosis/Repair) ( Upcoming ) Smith Management Ooltewah - McDona…" at bounding box center [837, 329] width 108 height 199
click at [287, 128] on icon "Go to previous month" at bounding box center [282, 129] width 15 height 15
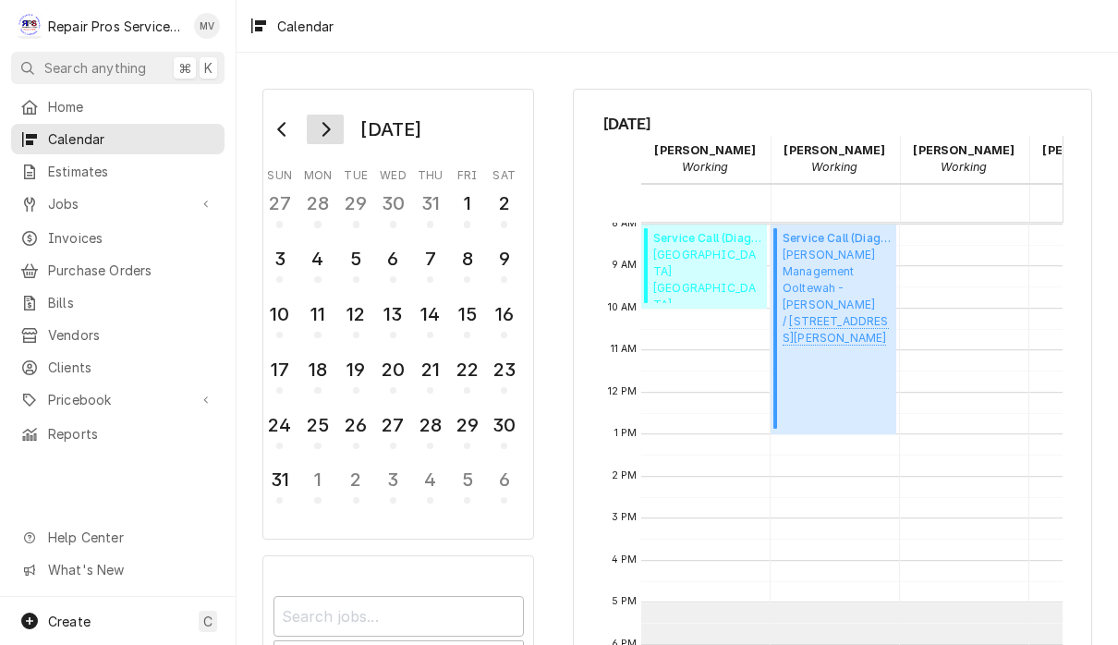
click at [324, 127] on icon "Go to next month" at bounding box center [325, 129] width 15 height 15
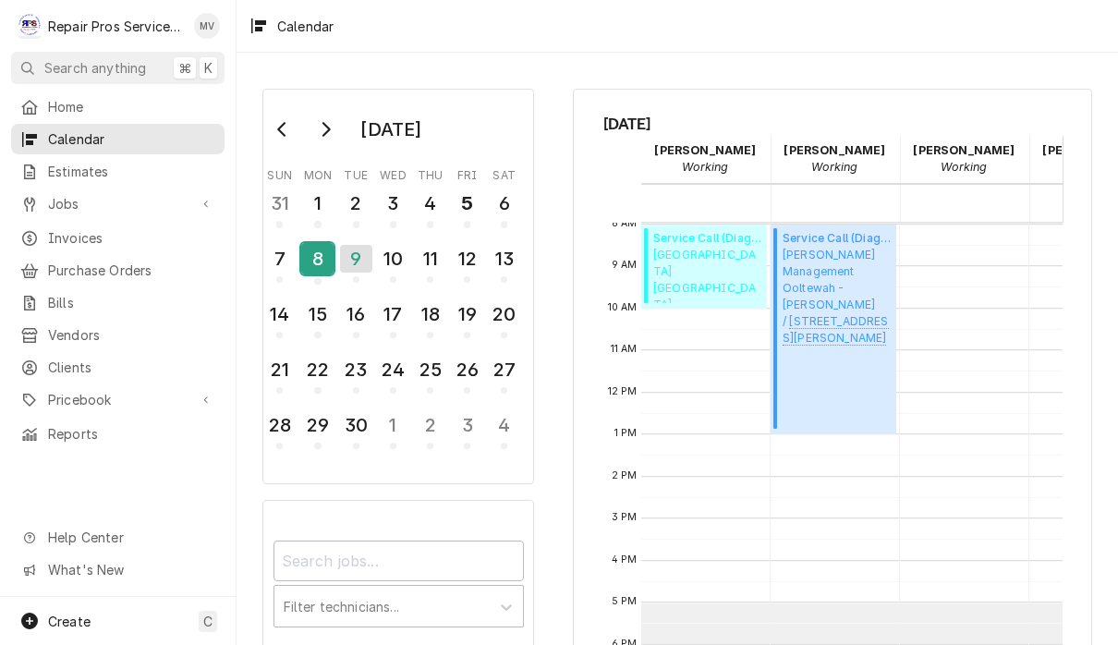
click at [308, 251] on div "8" at bounding box center [317, 258] width 32 height 31
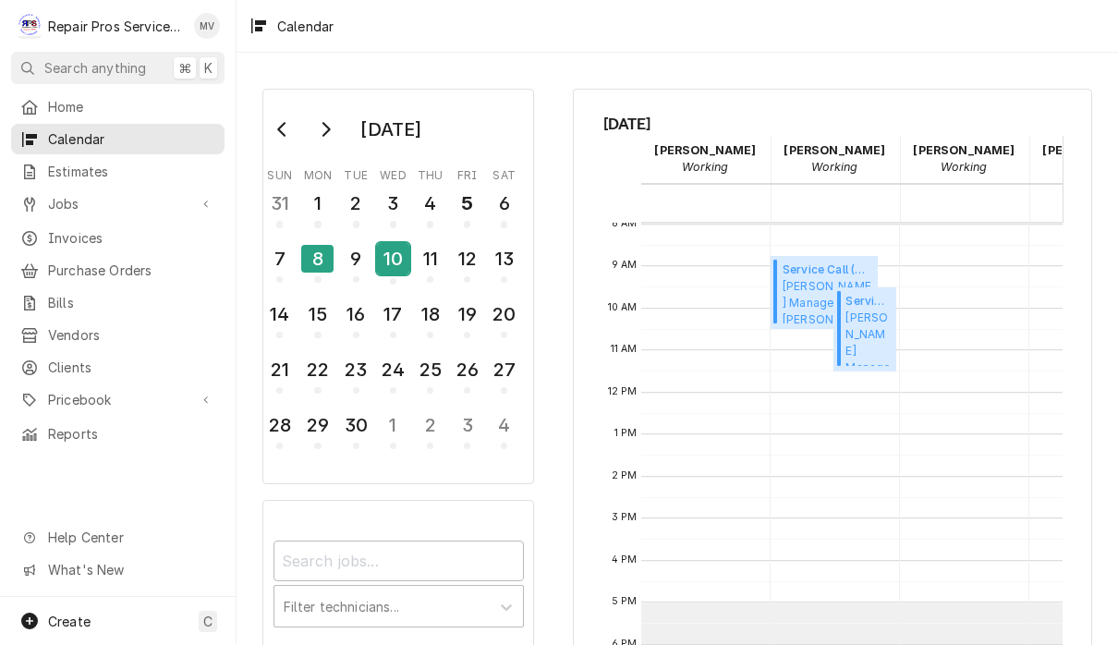
click at [396, 255] on div "10" at bounding box center [393, 258] width 32 height 31
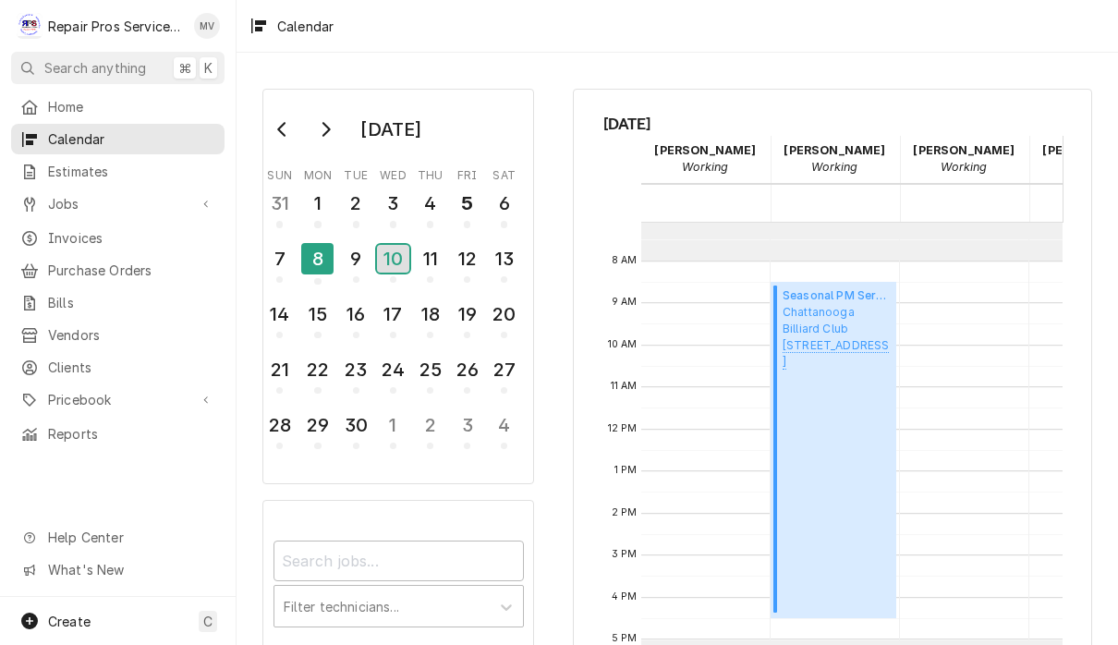
scroll to position [294, 0]
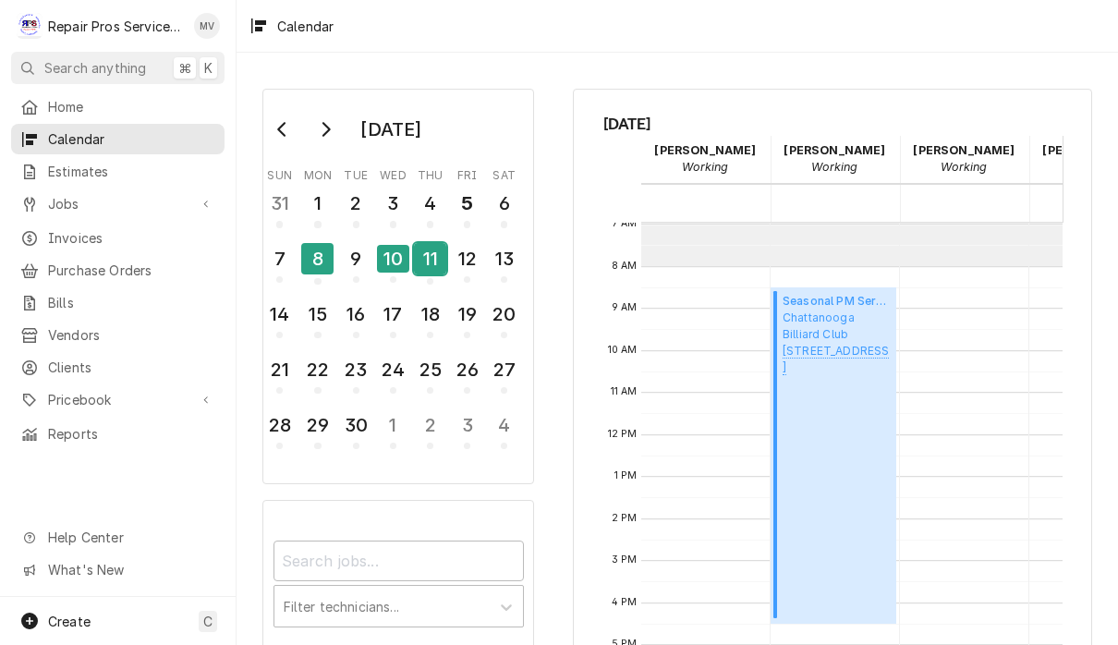
click at [432, 254] on div "11" at bounding box center [430, 258] width 32 height 31
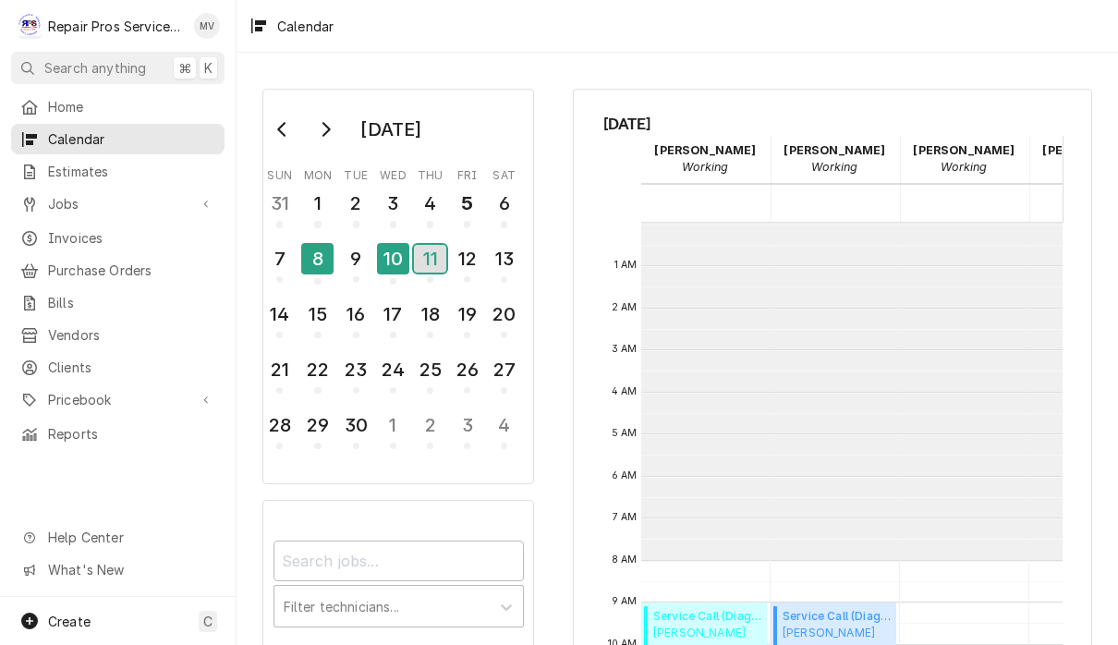
scroll to position [336, 0]
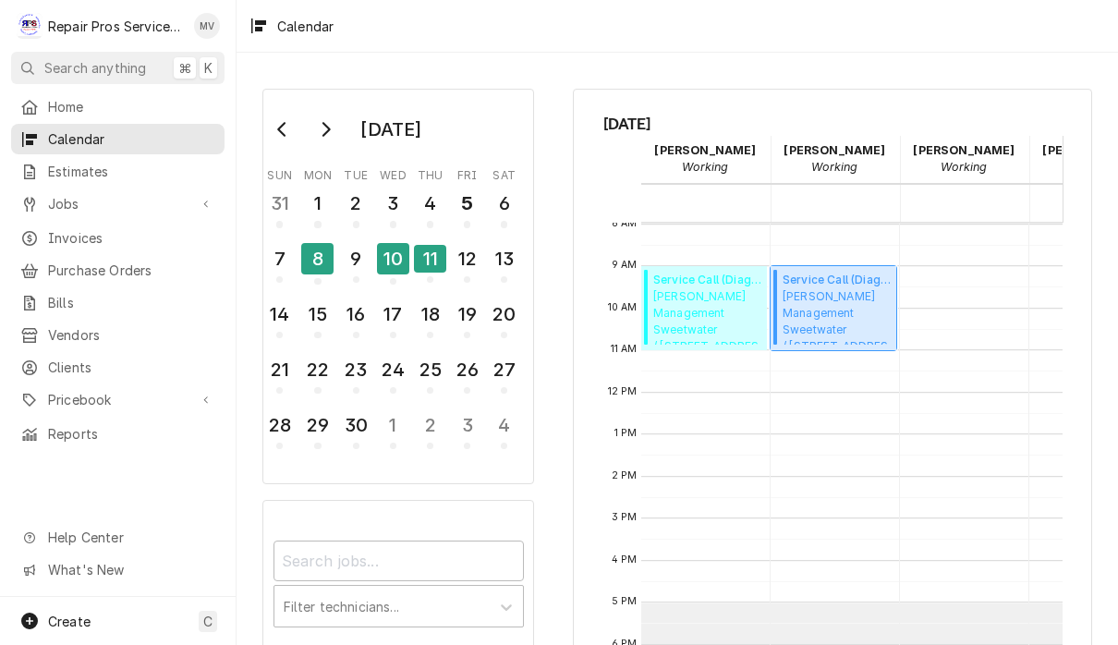
click at [822, 309] on span "Smith Management Sweetwater / 223 Highway 68, Sweetwater, TN 37312" at bounding box center [837, 316] width 108 height 56
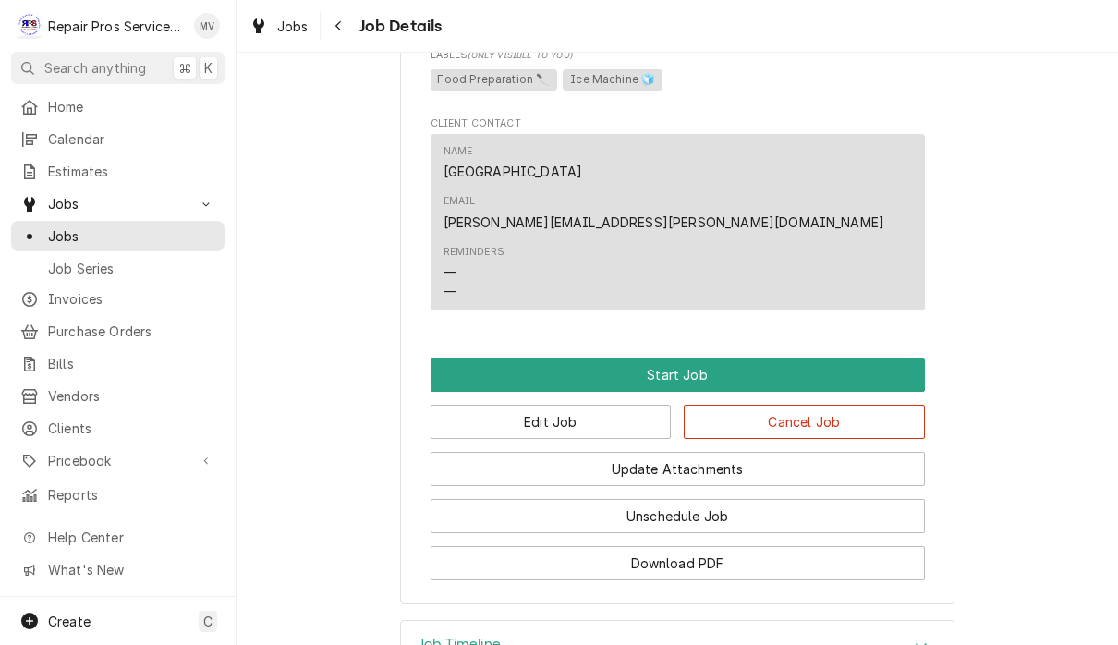
scroll to position [995, 0]
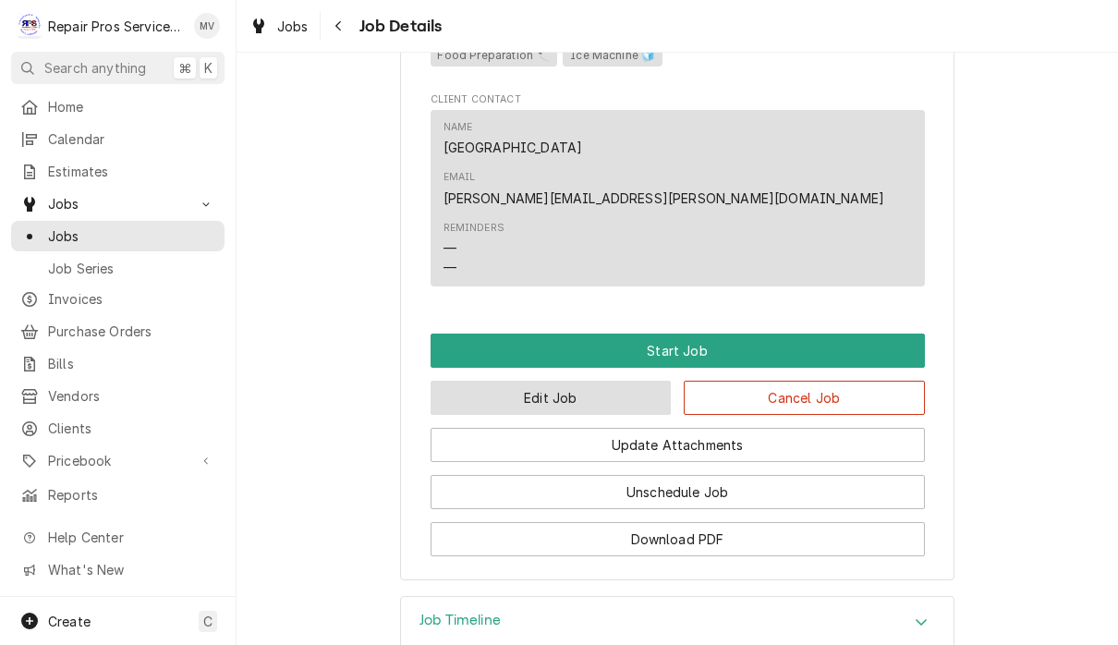
click at [553, 381] on button "Edit Job" at bounding box center [551, 398] width 241 height 34
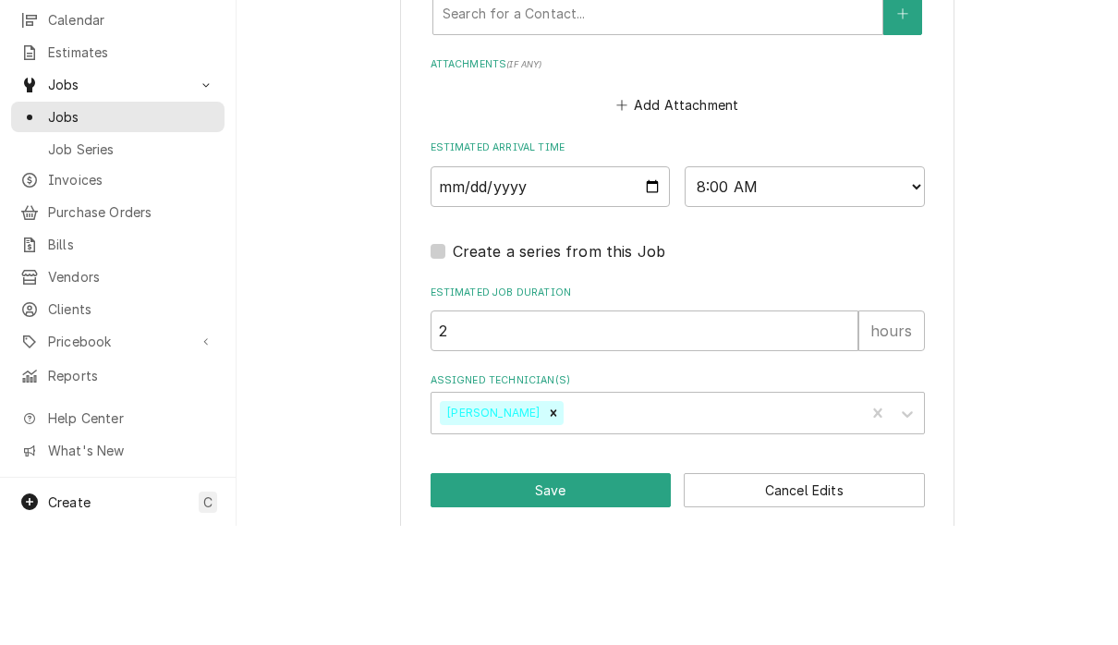
scroll to position [1, 0]
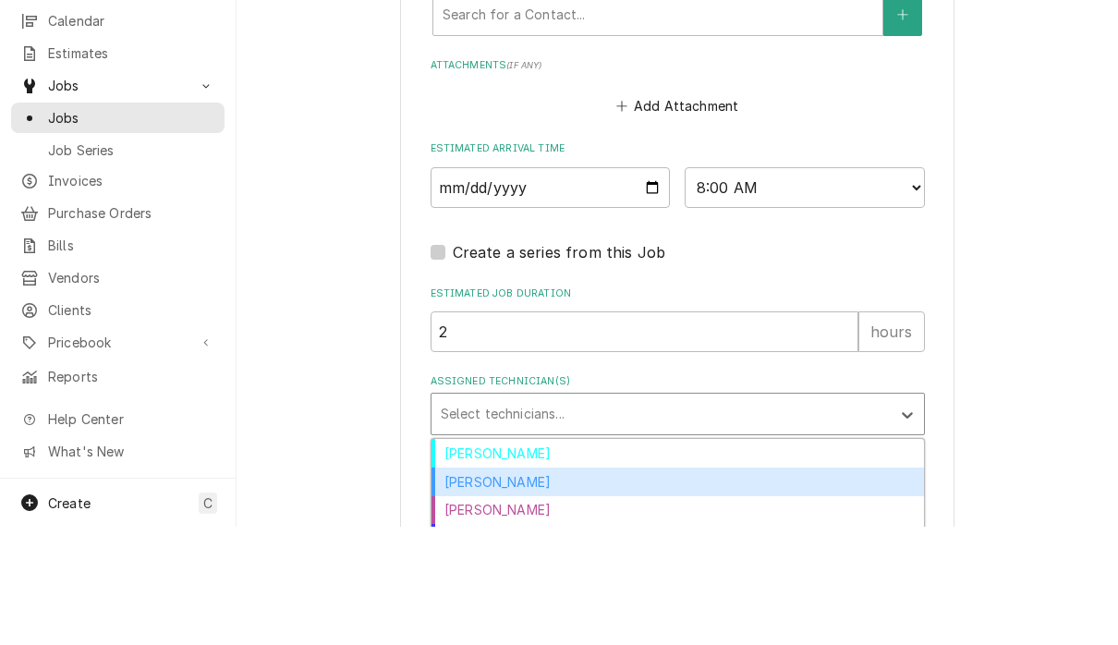
click at [507, 586] on div "Caleb Kvale" at bounding box center [678, 600] width 493 height 29
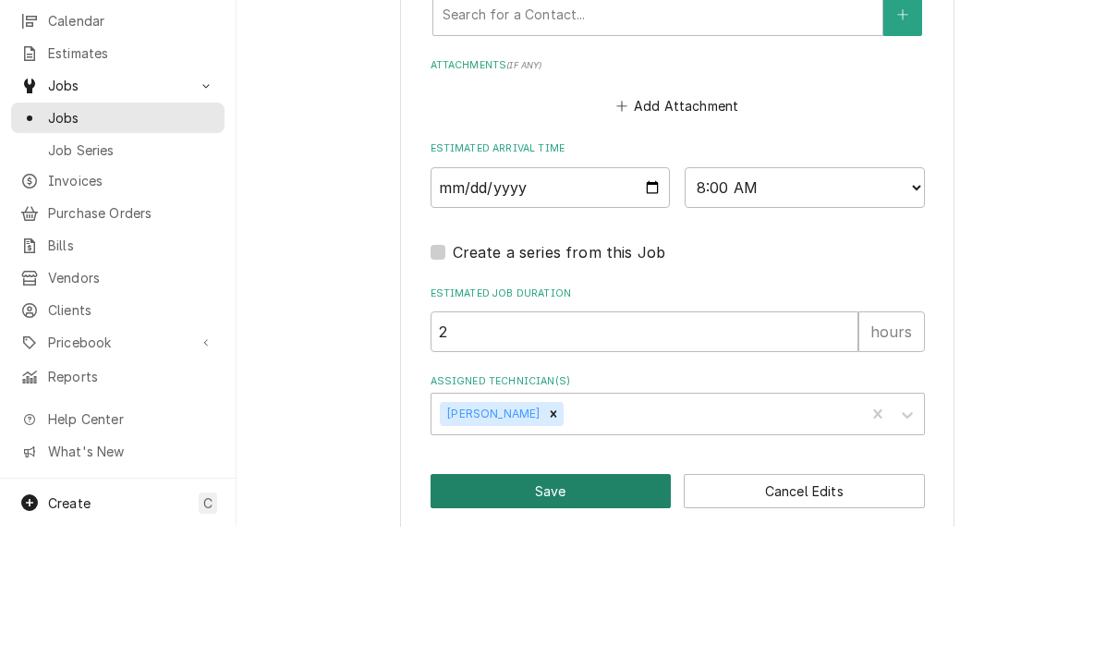
click at [568, 592] on button "Save" at bounding box center [551, 609] width 241 height 34
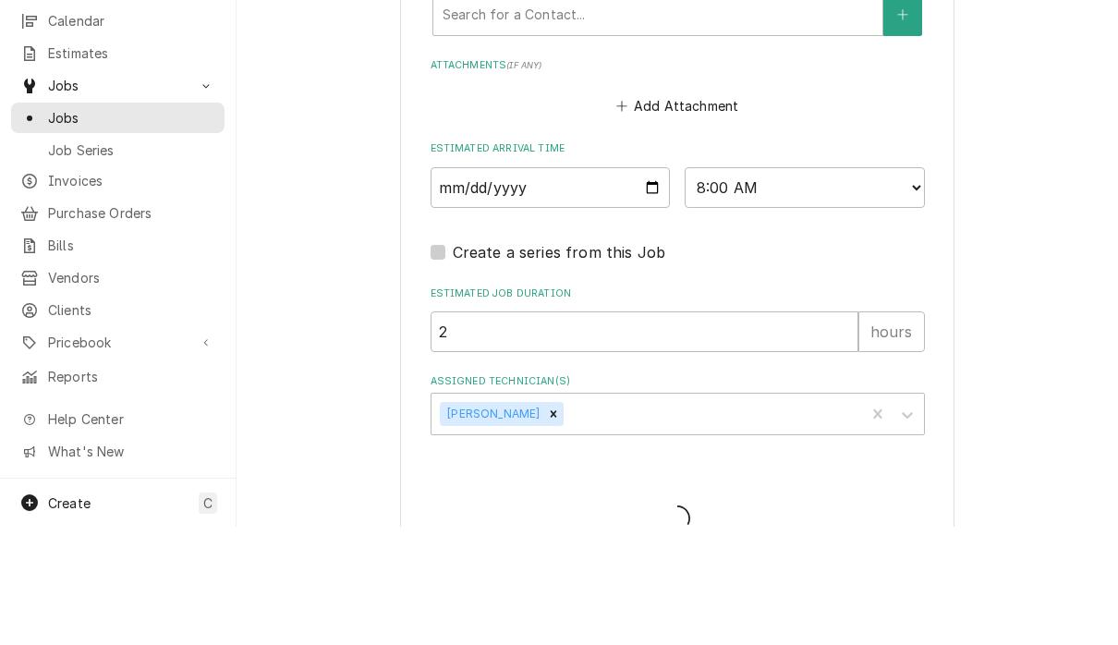
type textarea "x"
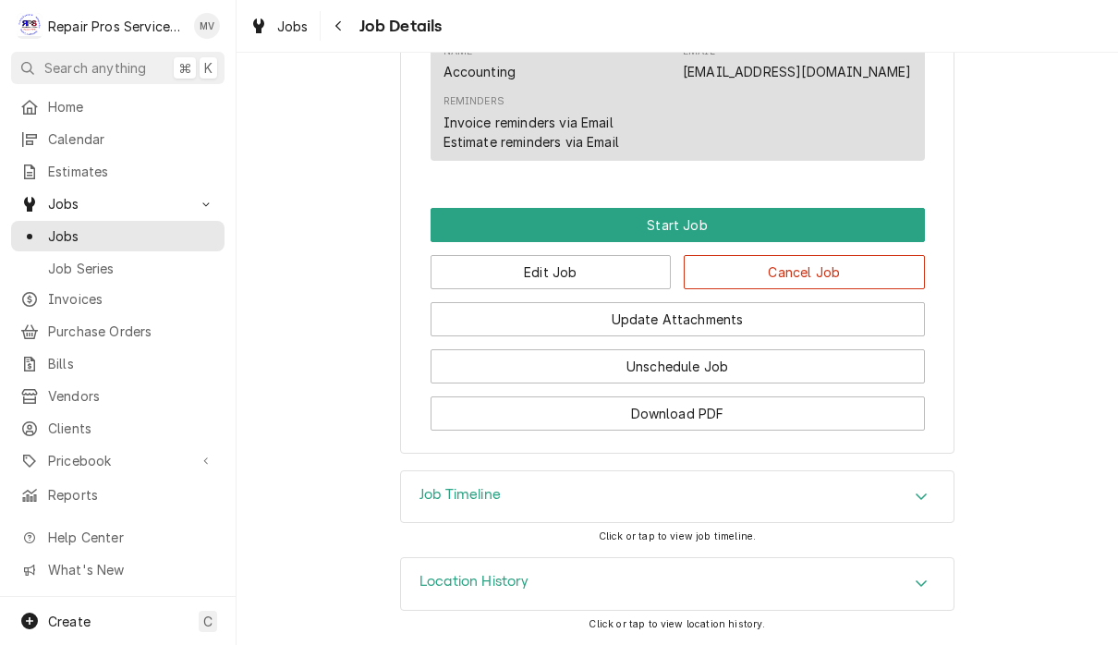
scroll to position [1096, 0]
click at [607, 282] on button "Edit Job" at bounding box center [551, 272] width 241 height 34
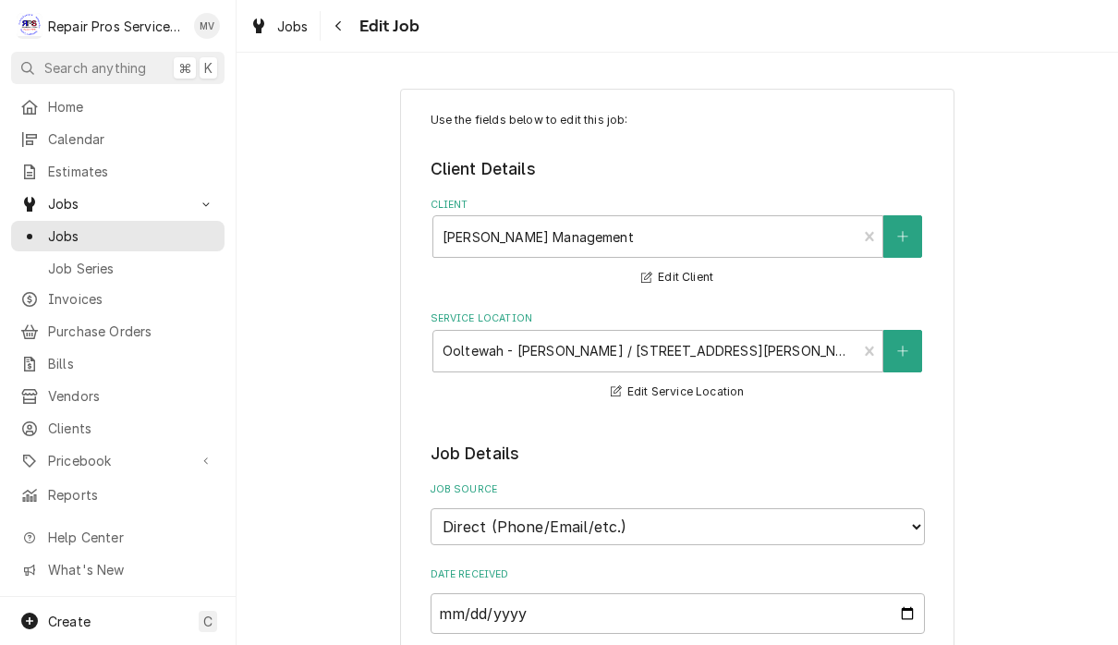
type textarea "x"
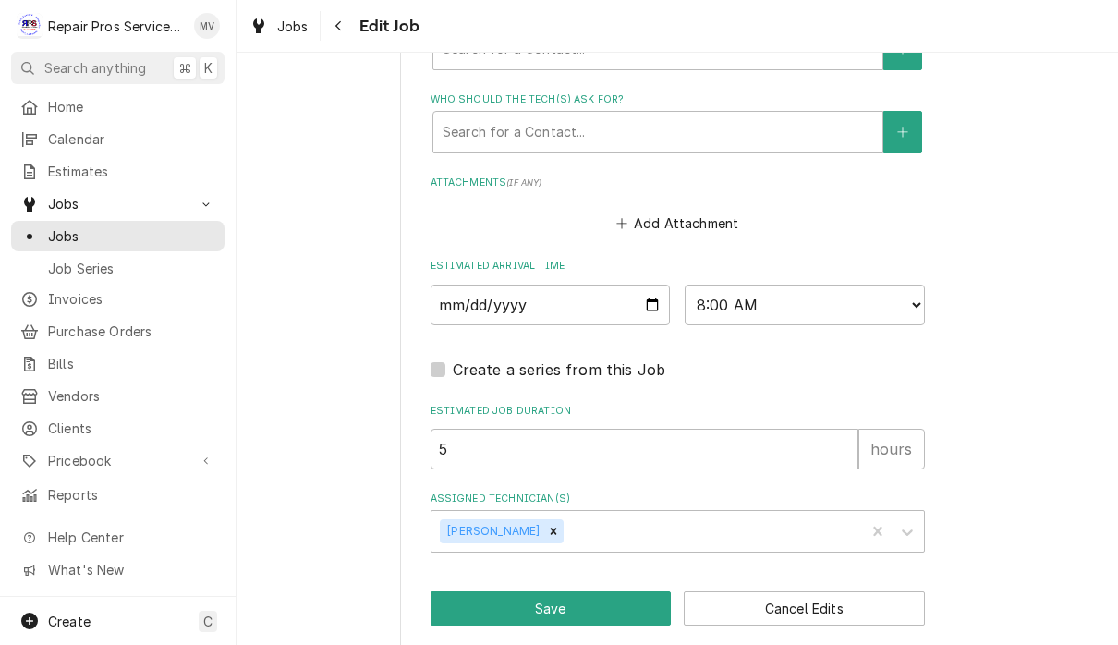
scroll to position [1351, 0]
click at [500, 286] on input "[DATE]" at bounding box center [551, 306] width 240 height 41
type input "[DATE]"
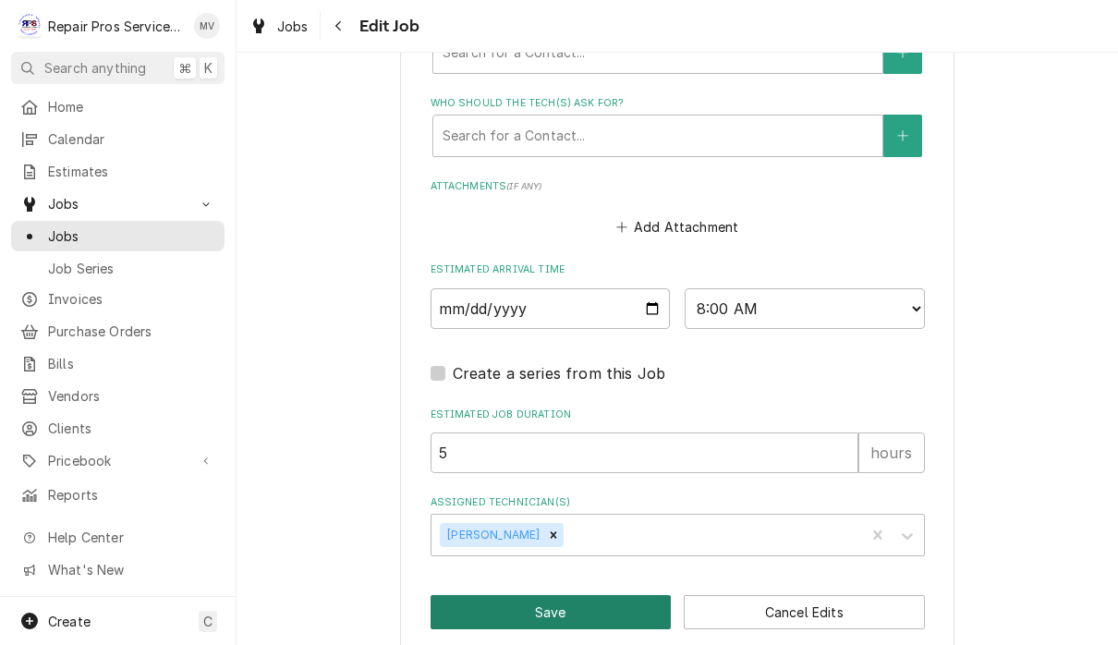
click at [575, 604] on button "Save" at bounding box center [551, 612] width 241 height 34
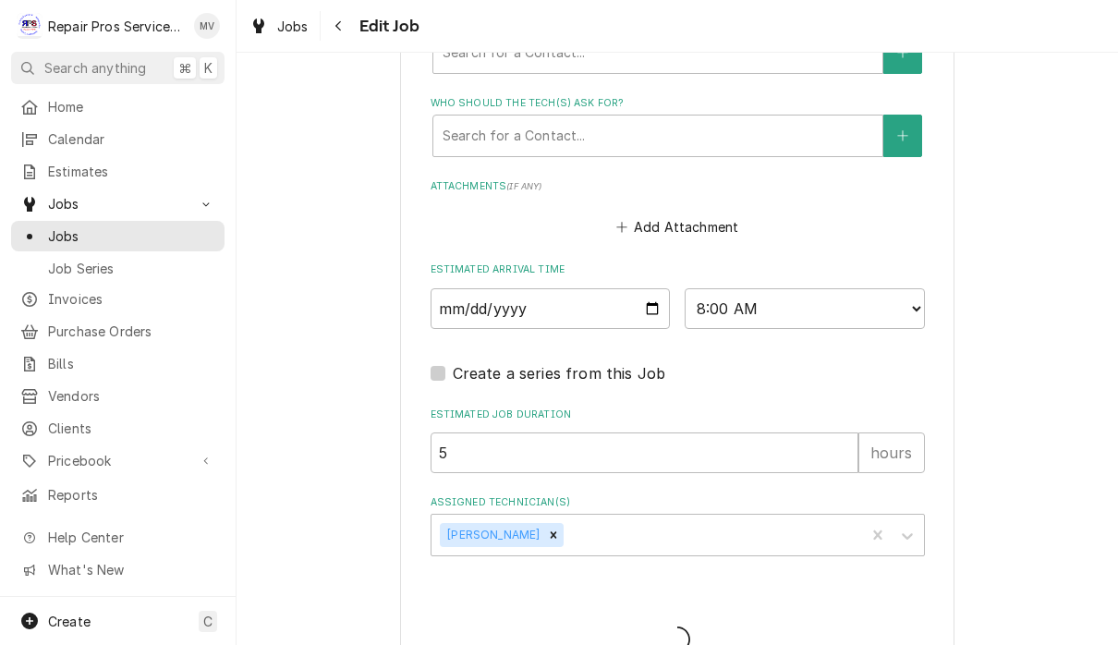
type textarea "x"
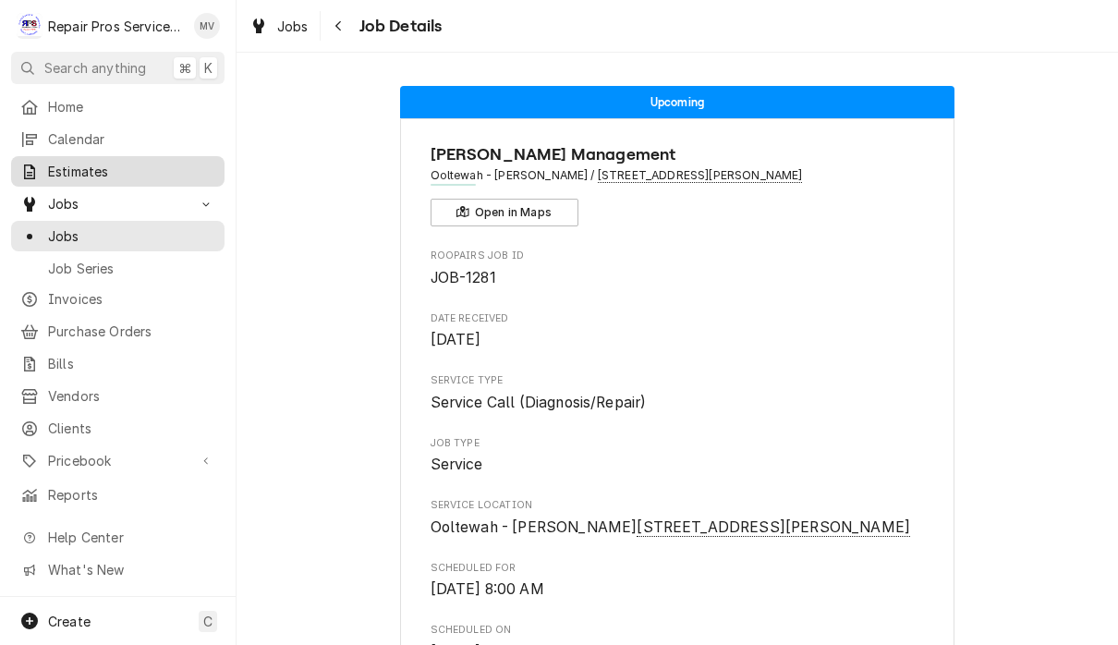
click at [95, 156] on link "Estimates" at bounding box center [117, 171] width 213 height 30
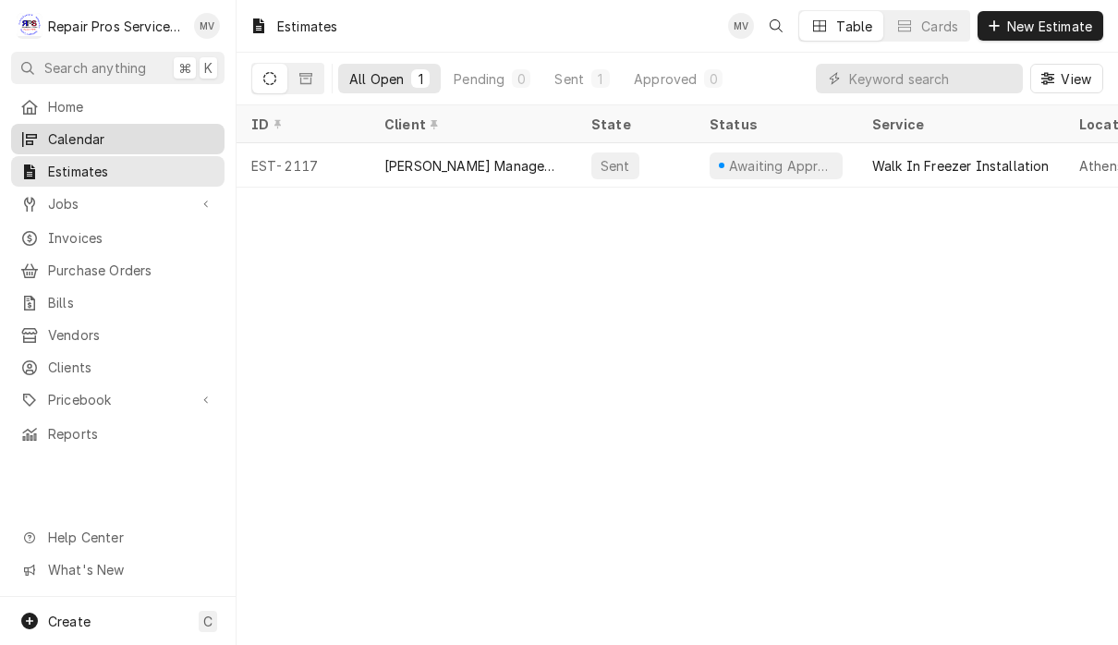
click at [85, 132] on span "Calendar" at bounding box center [131, 138] width 167 height 19
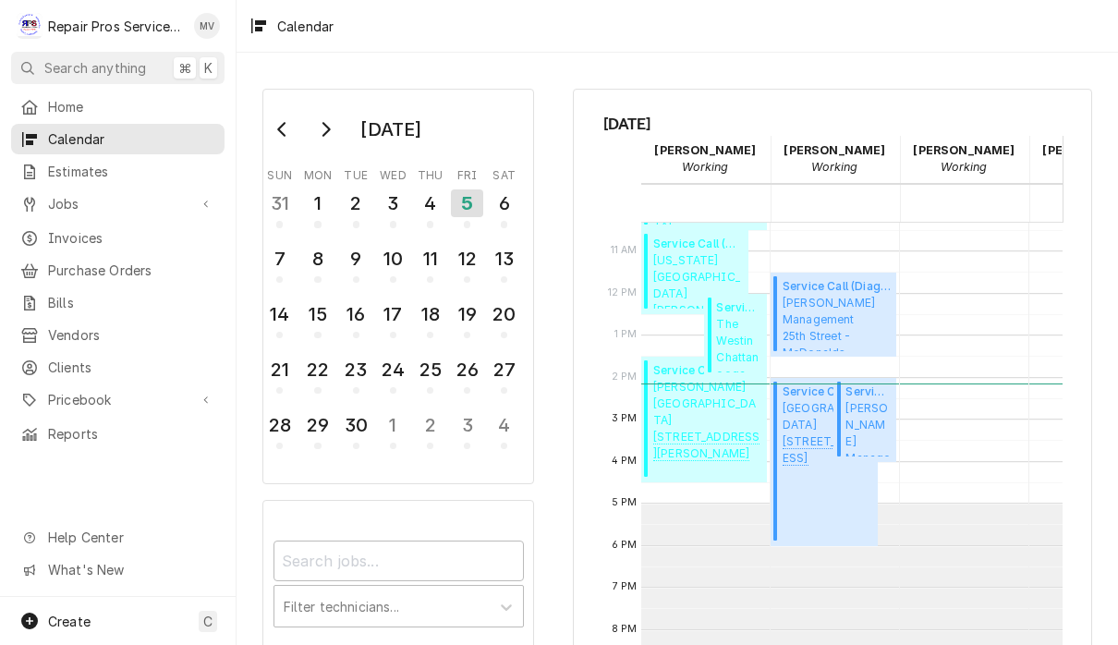
scroll to position [436, 0]
click at [356, 265] on div "9" at bounding box center [356, 258] width 32 height 31
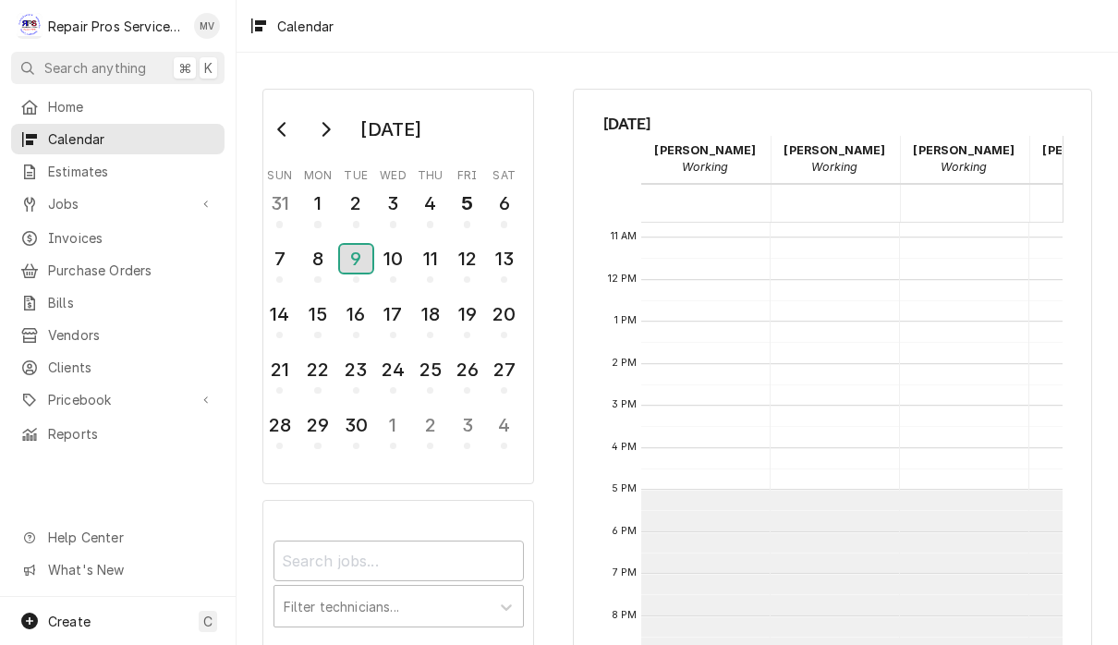
scroll to position [449, 0]
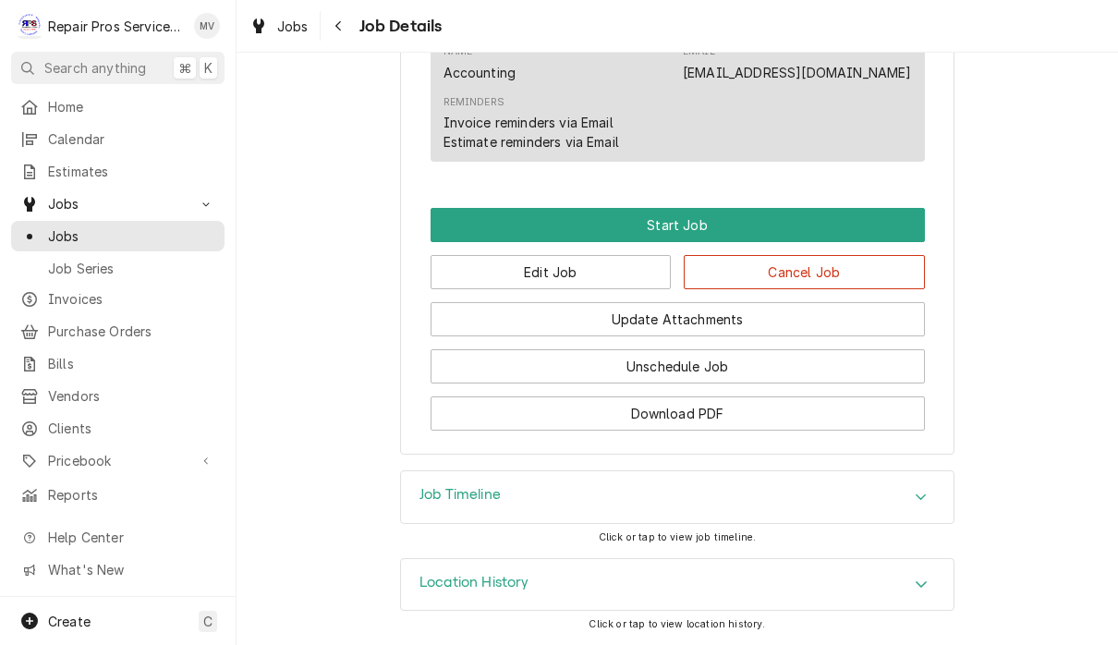
scroll to position [1250, 0]
click at [610, 283] on button "Edit Job" at bounding box center [551, 272] width 241 height 34
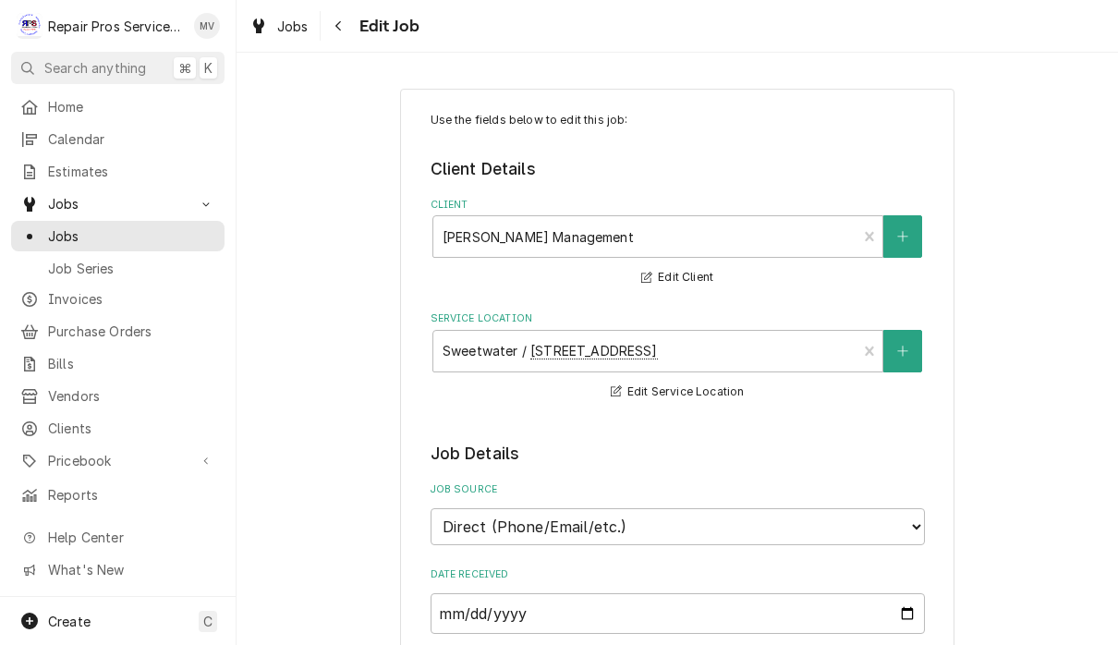
type textarea "x"
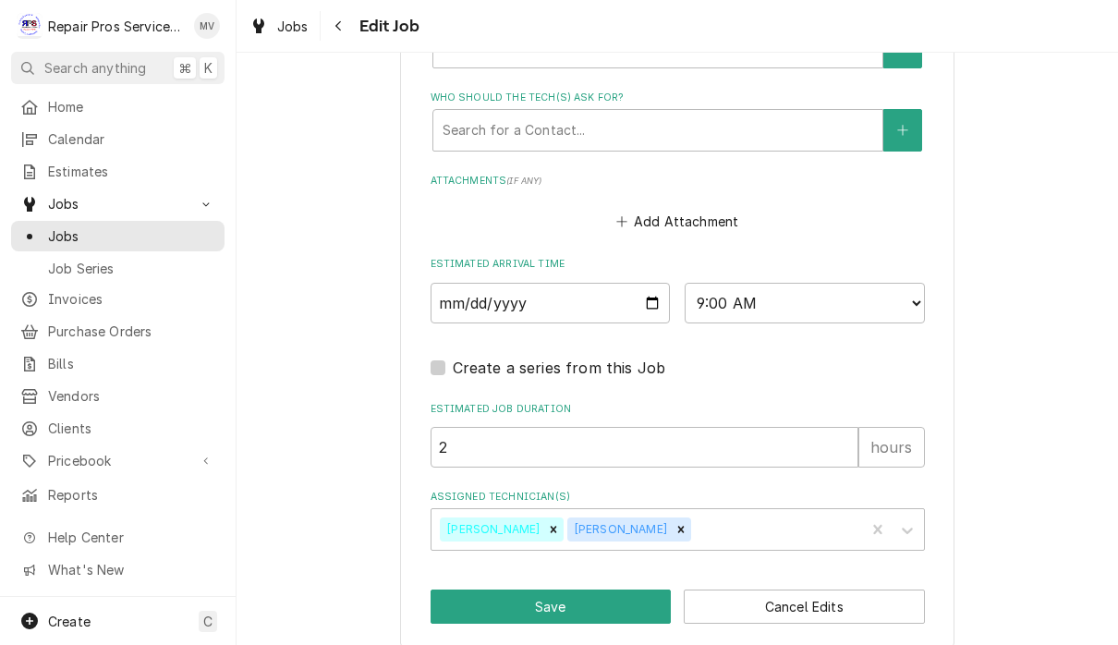
scroll to position [1351, 0]
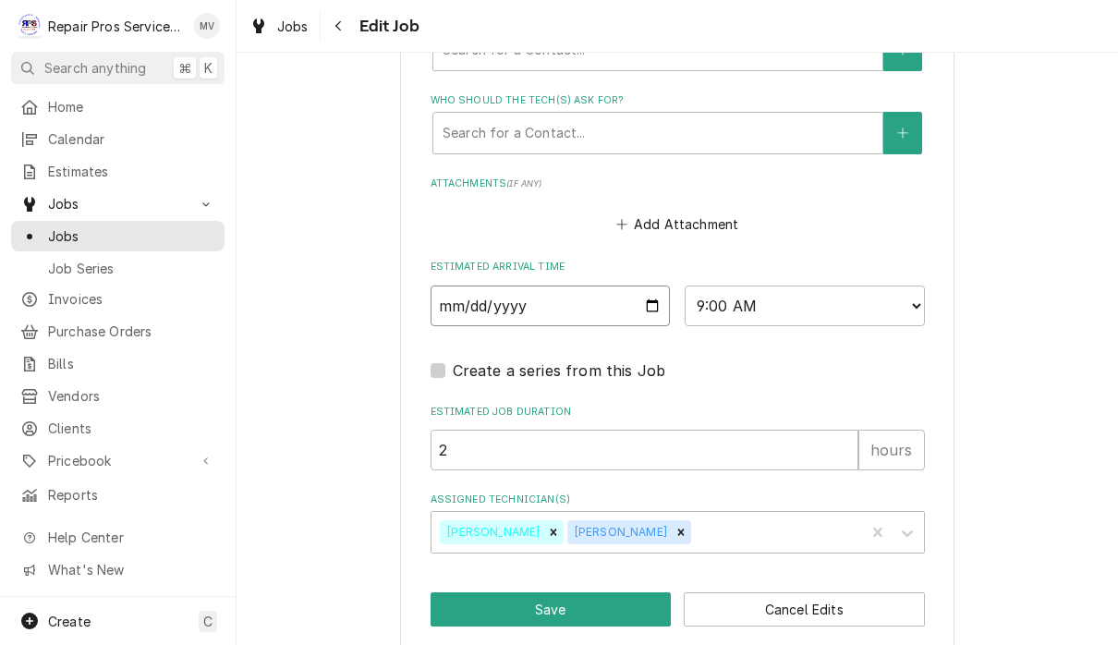
click at [522, 298] on input "2025-09-11" at bounding box center [551, 306] width 240 height 41
type input "2025-09-17"
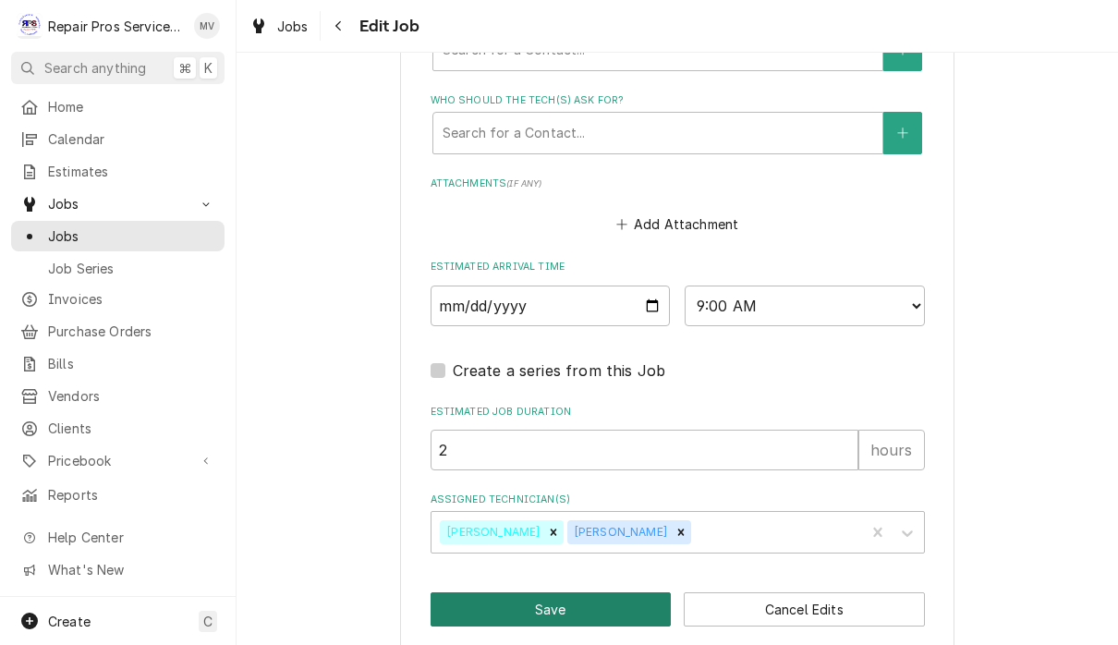
click at [621, 592] on button "Save" at bounding box center [551, 609] width 241 height 34
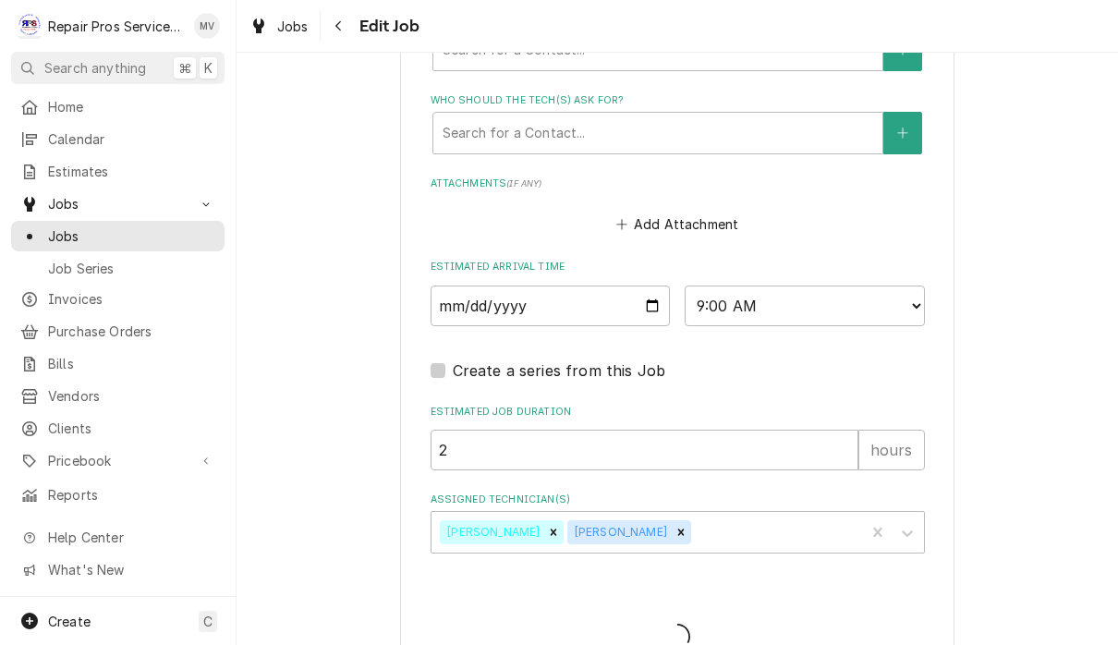
type textarea "x"
